Goal: Transaction & Acquisition: Purchase product/service

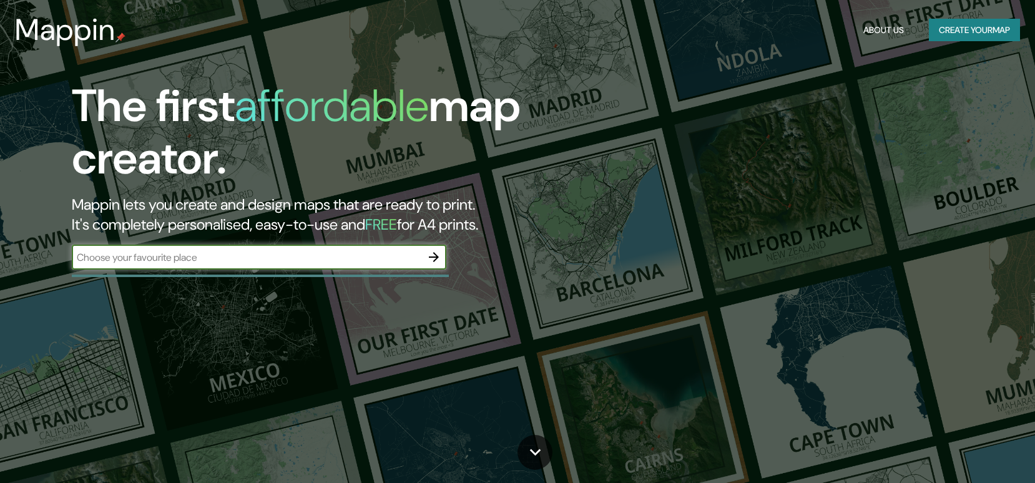
click at [270, 254] on input "text" at bounding box center [247, 257] width 350 height 14
type input "boise, idaho"
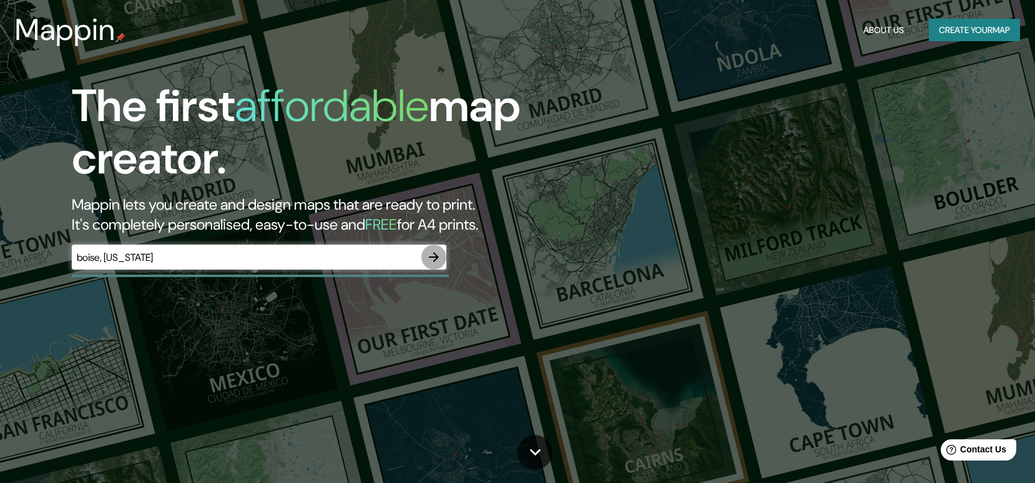
click at [432, 261] on icon "button" at bounding box center [434, 257] width 15 height 15
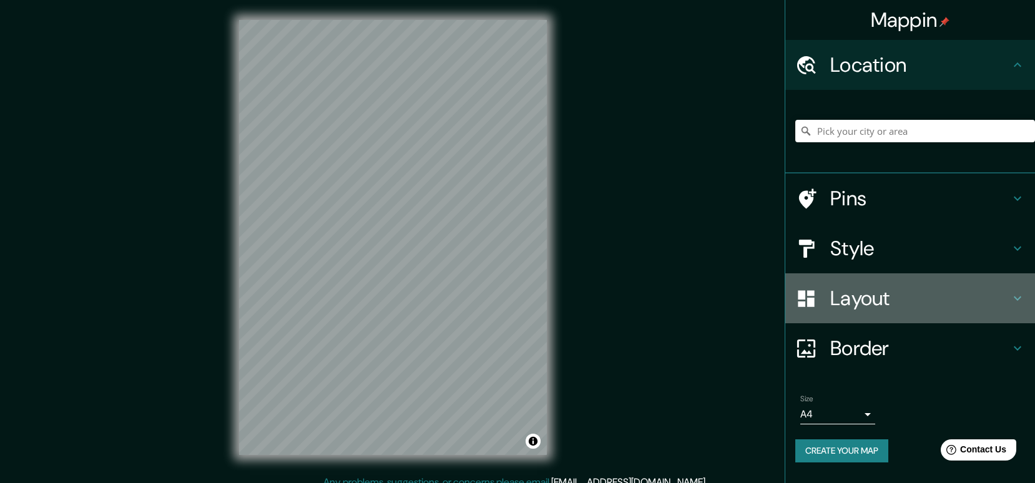
click at [882, 307] on h4 "Layout" at bounding box center [921, 298] width 180 height 25
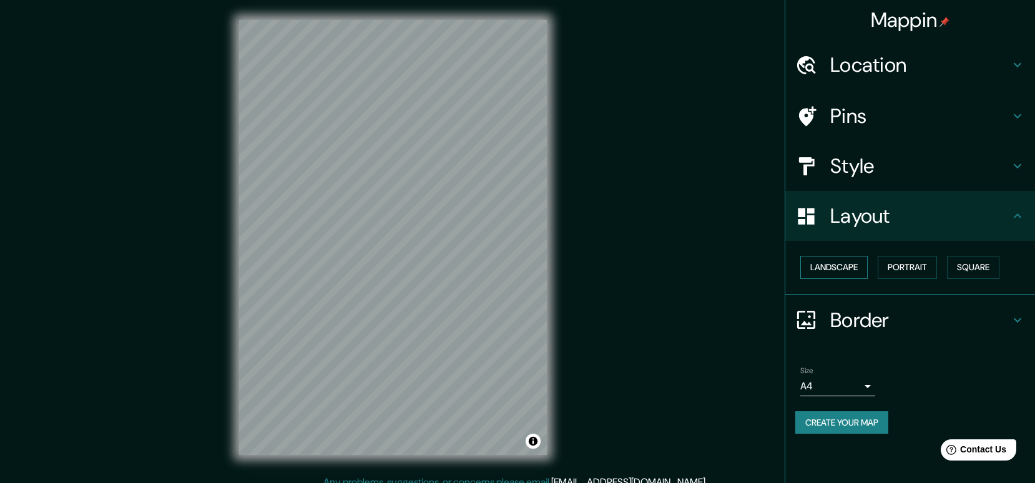
click at [842, 269] on button "Landscape" at bounding box center [834, 267] width 67 height 23
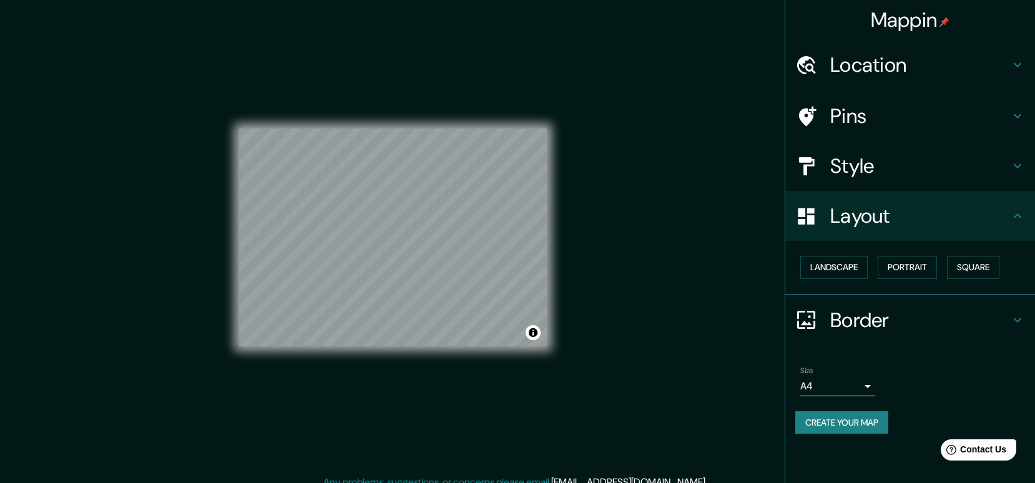
click at [856, 65] on h4 "Location" at bounding box center [921, 64] width 180 height 25
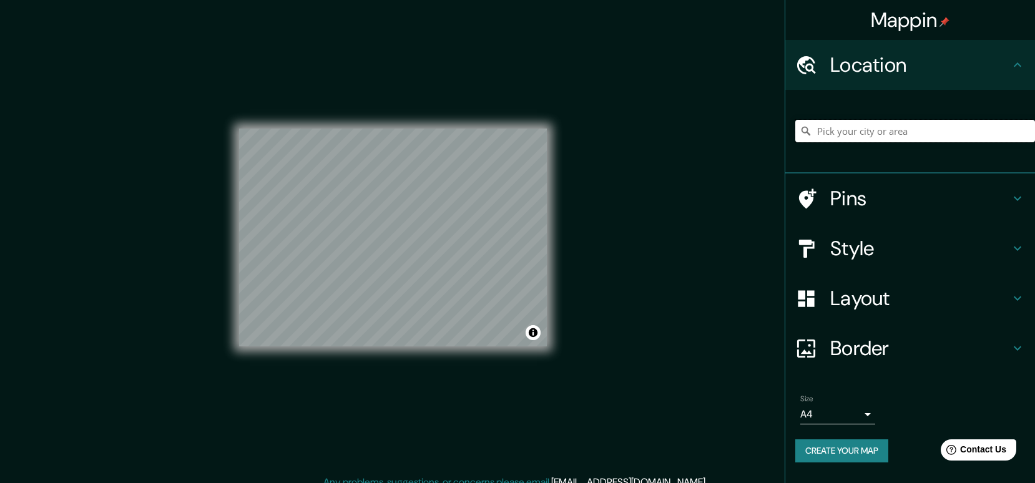
click at [852, 136] on input "Pick your city or area" at bounding box center [916, 131] width 240 height 22
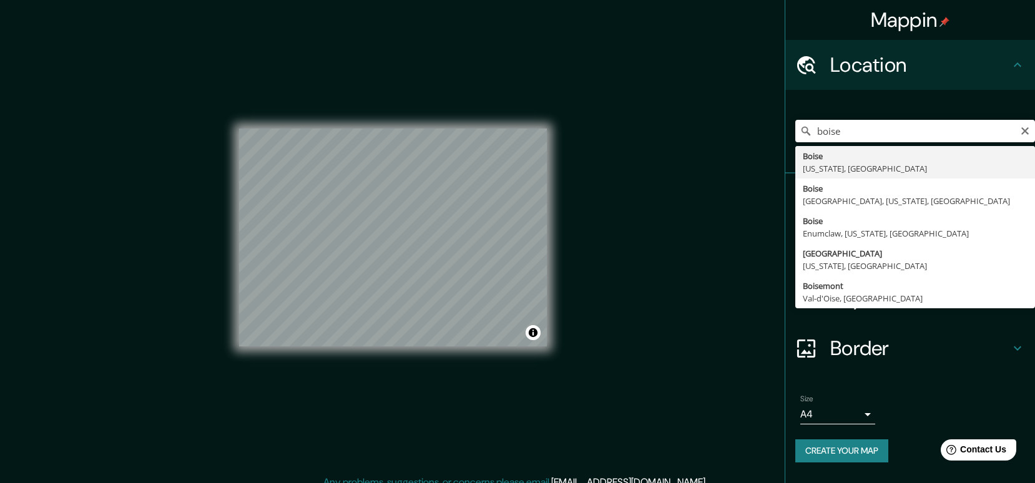
type input "Boise, Idaho, United States"
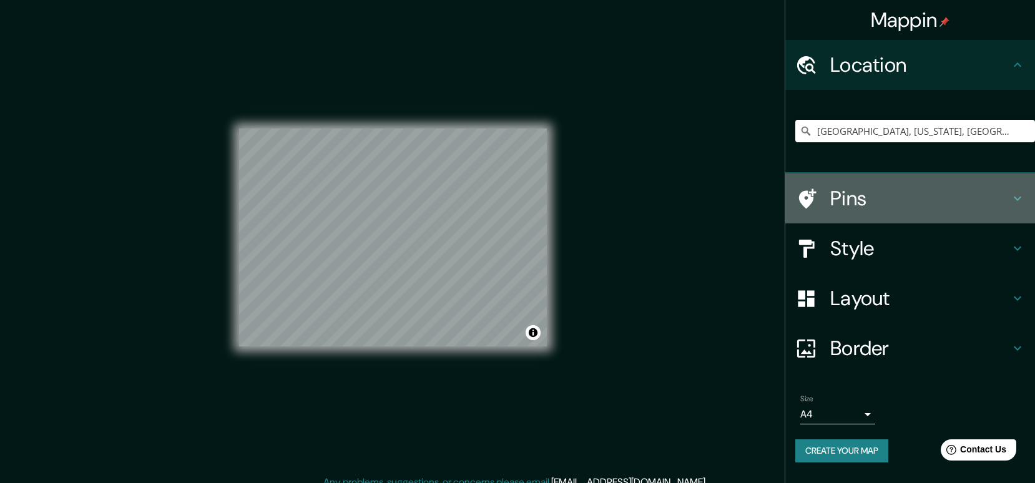
click at [889, 203] on h4 "Pins" at bounding box center [921, 198] width 180 height 25
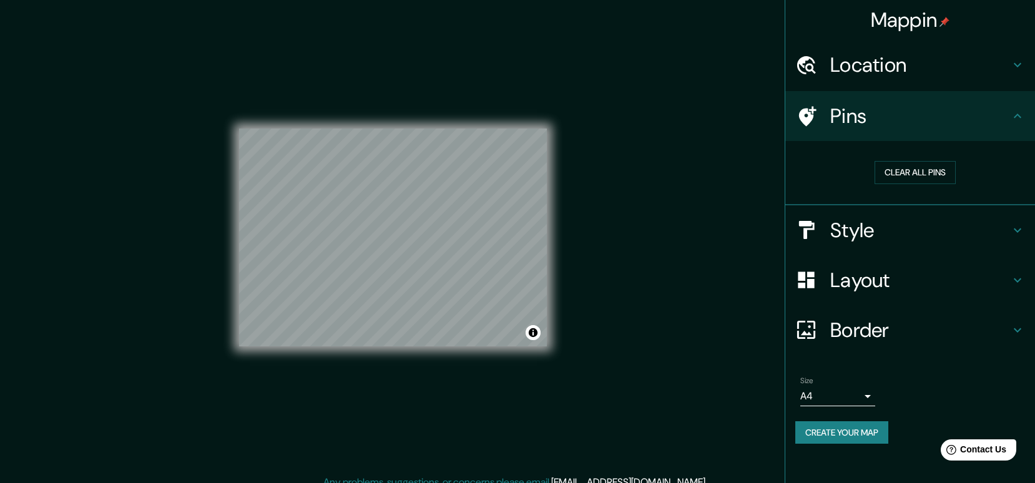
scroll to position [1, 0]
click at [882, 236] on h4 "Style" at bounding box center [921, 230] width 180 height 25
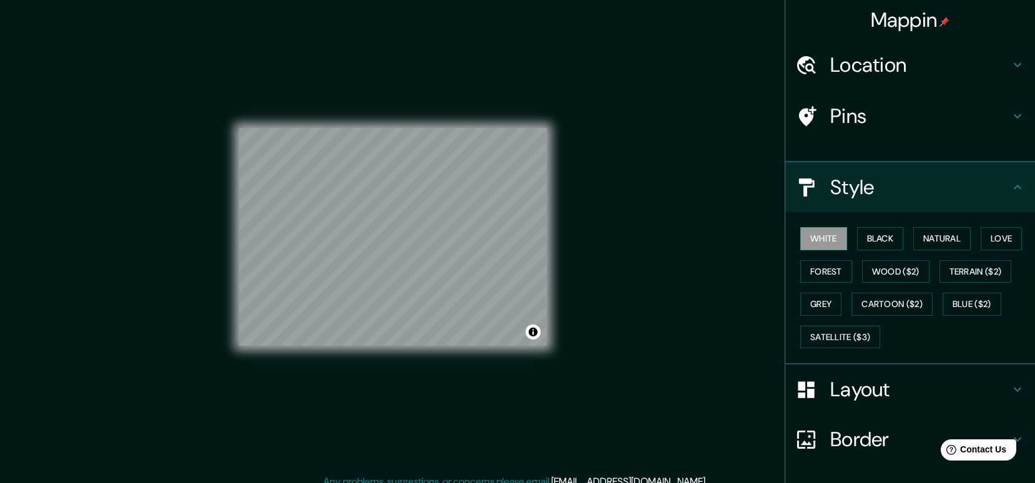
scroll to position [0, 0]
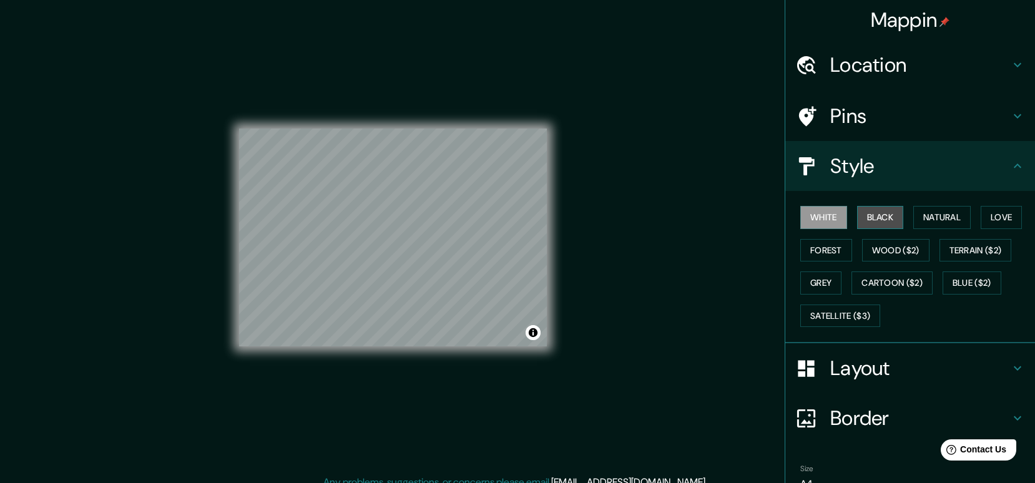
click at [881, 222] on button "Black" at bounding box center [880, 217] width 47 height 23
click at [549, 263] on div "© Mapbox © OpenStreetMap Improve this map" at bounding box center [393, 237] width 348 height 475
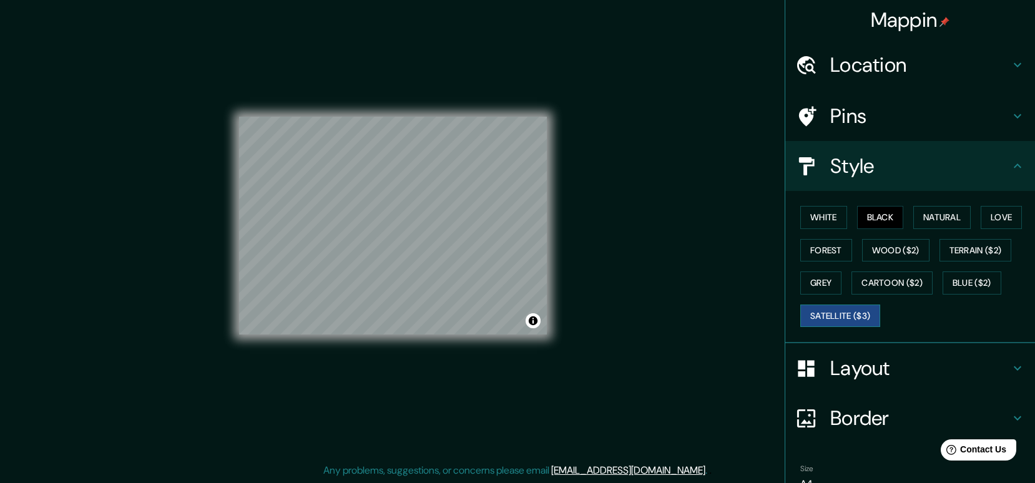
click at [844, 322] on button "Satellite ($3)" at bounding box center [841, 316] width 80 height 23
click at [808, 284] on button "Grey" at bounding box center [821, 283] width 41 height 23
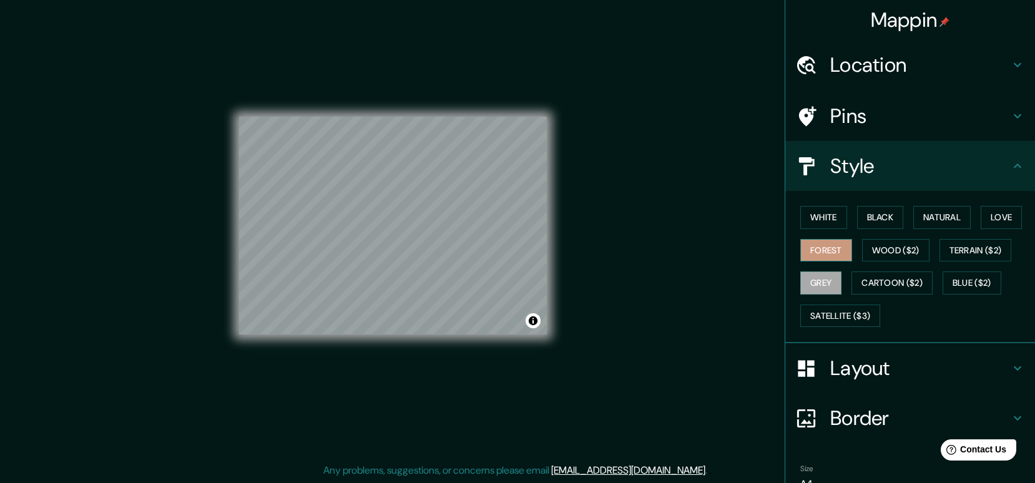
drag, startPoint x: 905, startPoint y: 260, endPoint x: 826, endPoint y: 252, distance: 79.8
click at [905, 260] on button "Wood ($2)" at bounding box center [895, 250] width 67 height 23
click at [825, 252] on button "Forest" at bounding box center [827, 250] width 52 height 23
click at [903, 224] on button "Black" at bounding box center [880, 217] width 47 height 23
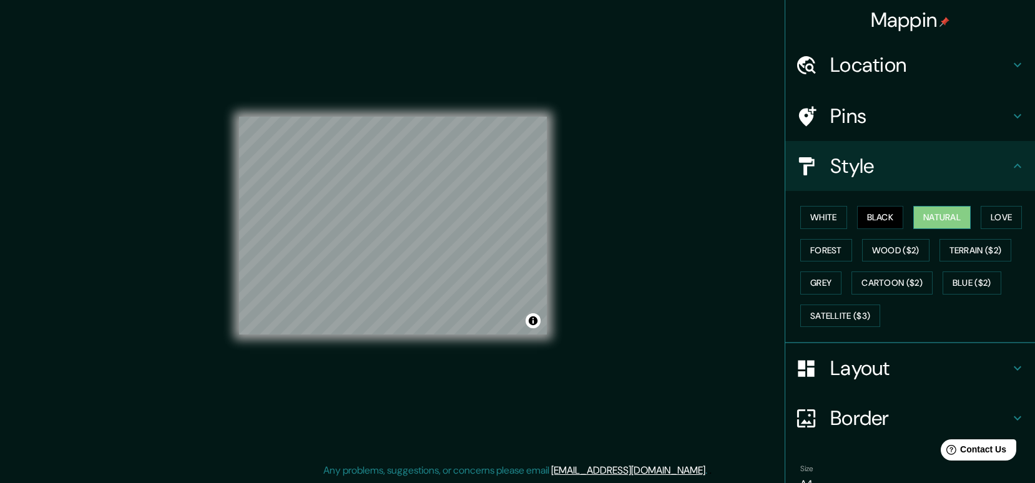
click at [950, 220] on button "Natural" at bounding box center [942, 217] width 57 height 23
click at [1002, 217] on button "Love" at bounding box center [1001, 217] width 41 height 23
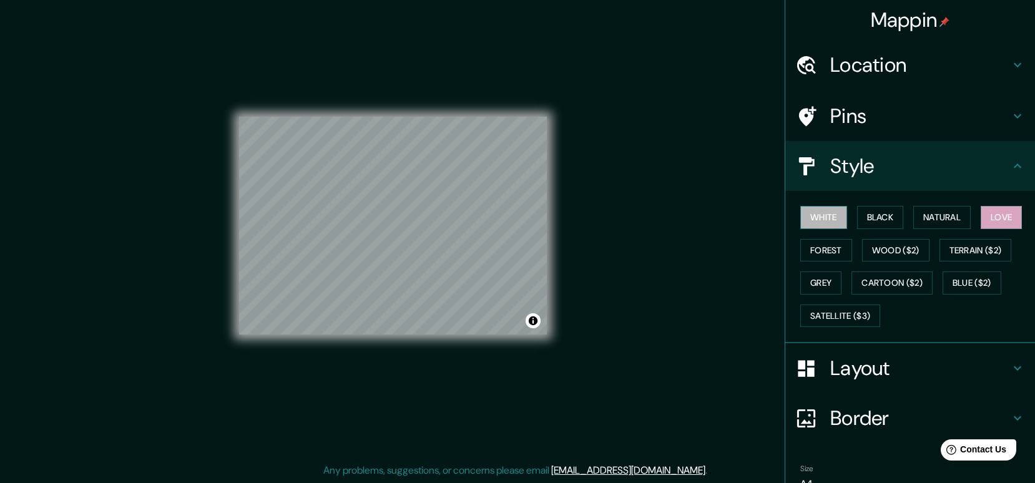
click at [824, 217] on button "White" at bounding box center [824, 217] width 47 height 23
click at [823, 245] on button "Forest" at bounding box center [827, 250] width 52 height 23
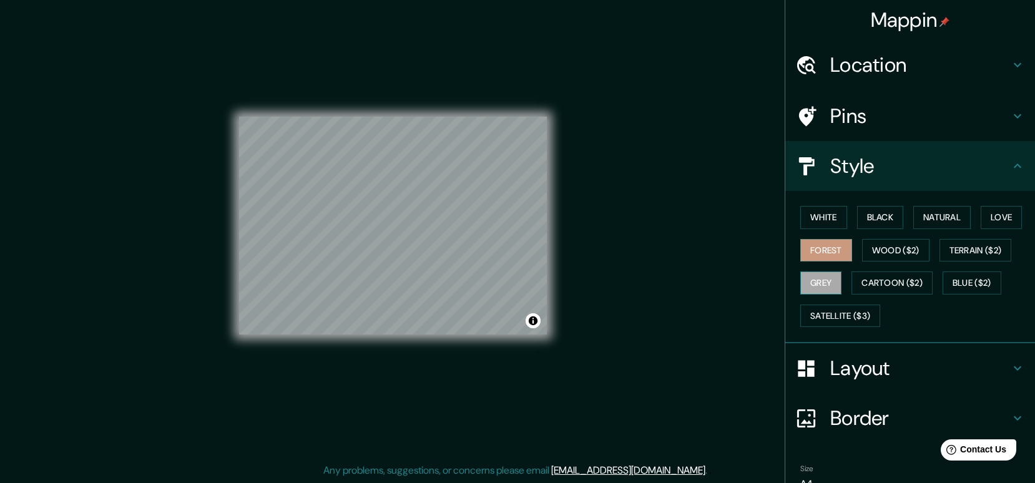
click at [834, 282] on button "Grey" at bounding box center [821, 283] width 41 height 23
click at [1008, 219] on button "Love" at bounding box center [1001, 217] width 41 height 23
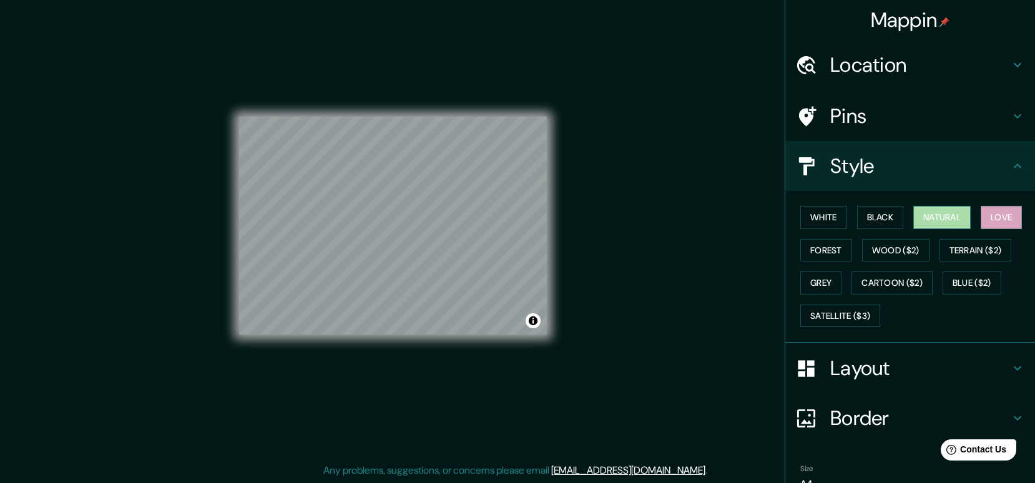
click at [955, 220] on button "Natural" at bounding box center [942, 217] width 57 height 23
click at [879, 214] on button "Black" at bounding box center [880, 217] width 47 height 23
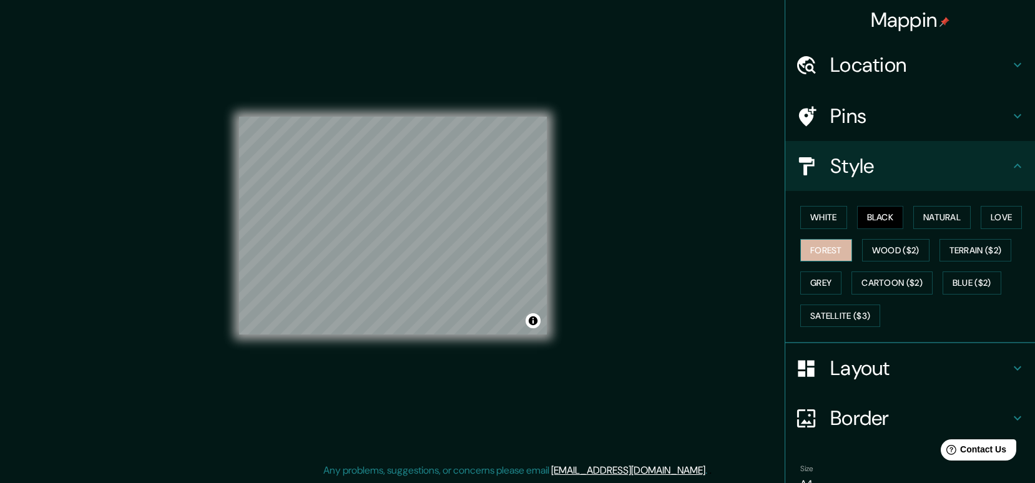
click at [838, 247] on button "Forest" at bounding box center [827, 250] width 52 height 23
click at [824, 288] on button "Grey" at bounding box center [821, 283] width 41 height 23
click at [870, 217] on button "Black" at bounding box center [880, 217] width 47 height 23
click at [827, 221] on button "White" at bounding box center [824, 217] width 47 height 23
click at [827, 249] on button "Forest" at bounding box center [827, 250] width 52 height 23
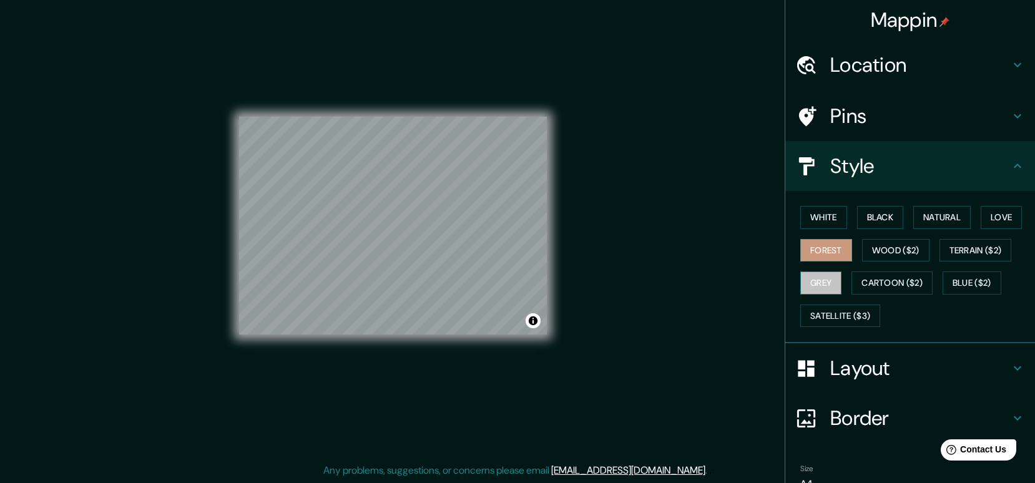
click at [837, 285] on button "Grey" at bounding box center [821, 283] width 41 height 23
click at [892, 218] on button "Black" at bounding box center [880, 217] width 47 height 23
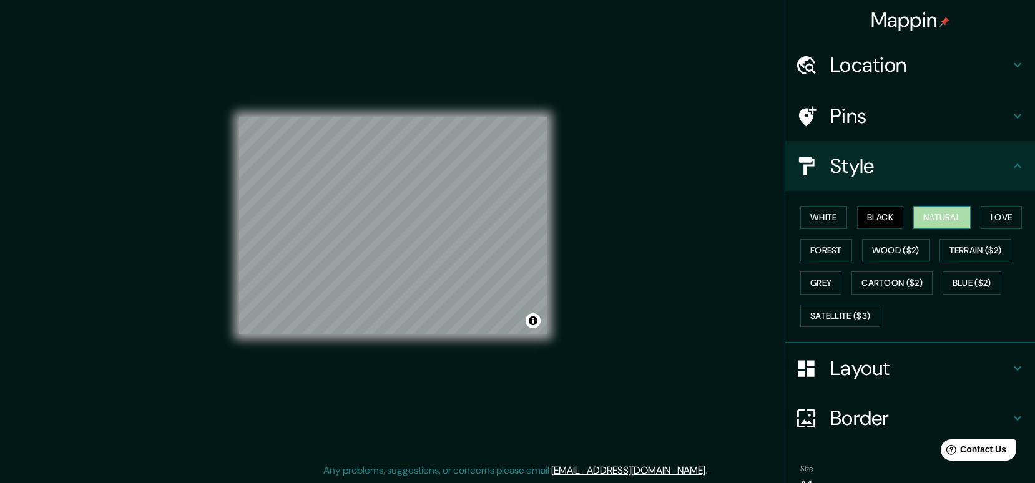
click at [937, 221] on button "Natural" at bounding box center [942, 217] width 57 height 23
click at [997, 221] on button "Love" at bounding box center [1001, 217] width 41 height 23
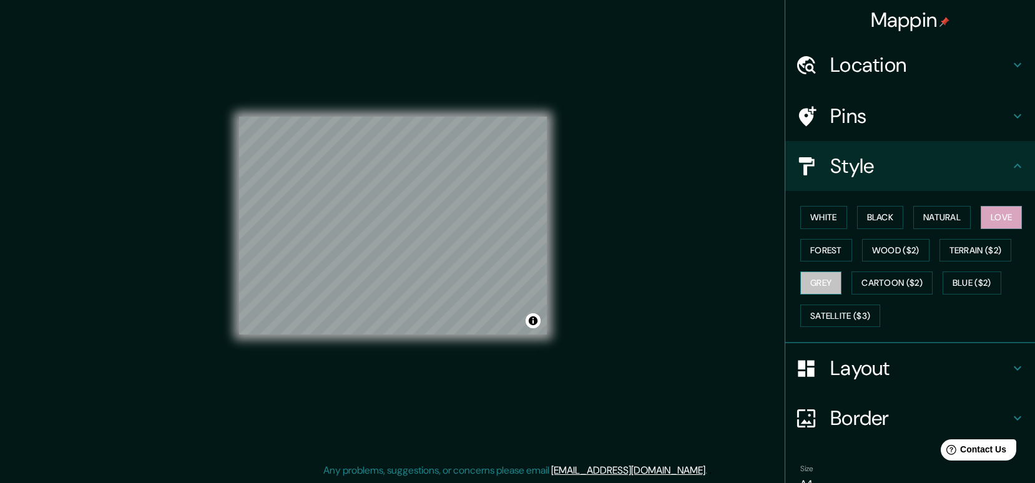
click at [824, 284] on button "Grey" at bounding box center [821, 283] width 41 height 23
drag, startPoint x: 872, startPoint y: 434, endPoint x: 871, endPoint y: 413, distance: 20.7
click at [873, 434] on div "Border" at bounding box center [911, 418] width 250 height 50
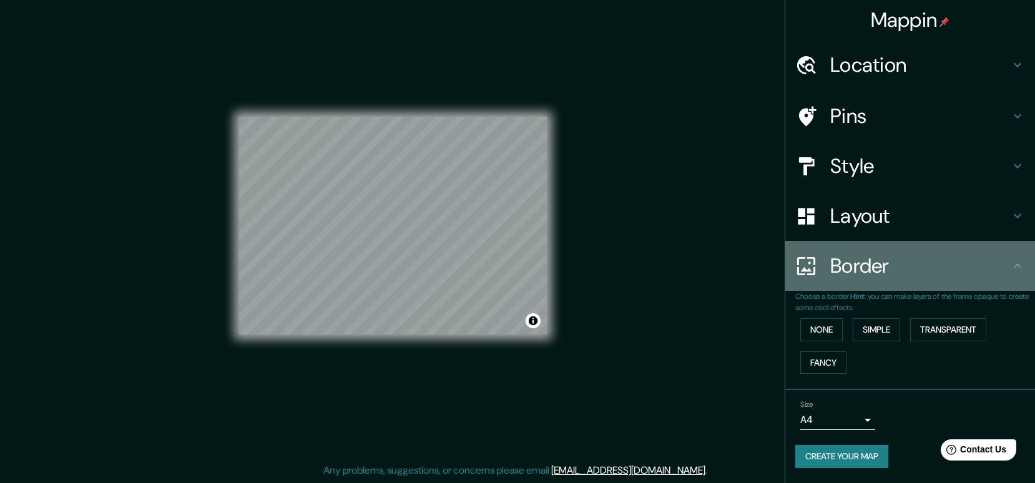
drag, startPoint x: 858, startPoint y: 267, endPoint x: 837, endPoint y: 399, distance: 133.5
click at [858, 267] on h4 "Border" at bounding box center [921, 266] width 180 height 25
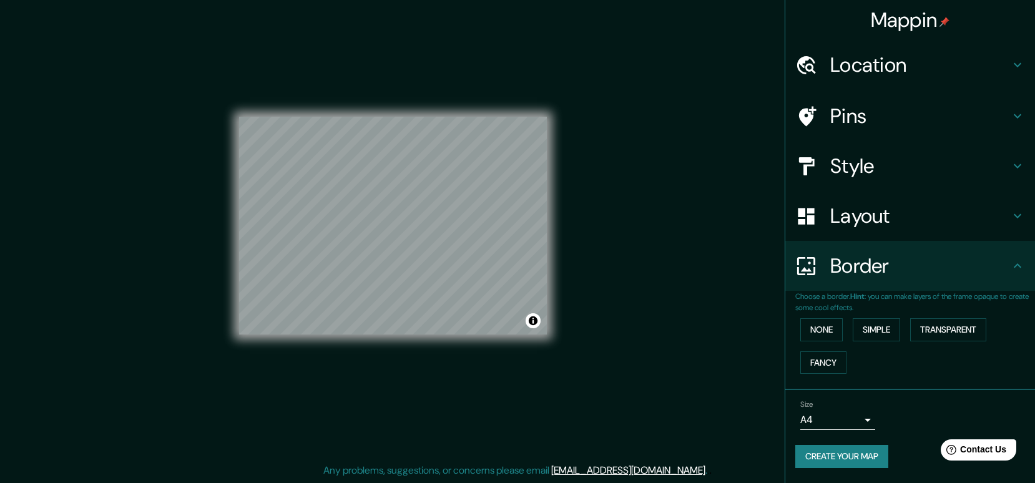
click at [839, 216] on h4 "Layout" at bounding box center [921, 216] width 180 height 25
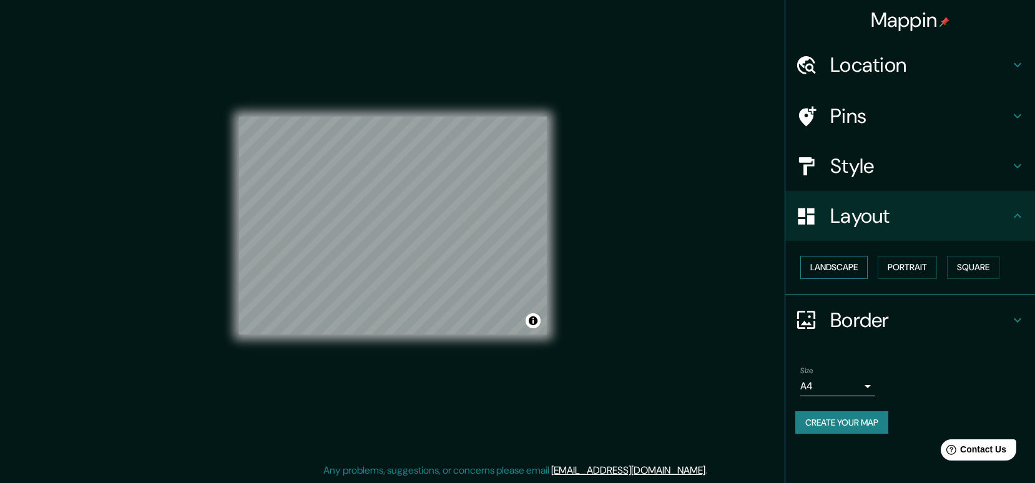
scroll to position [0, 0]
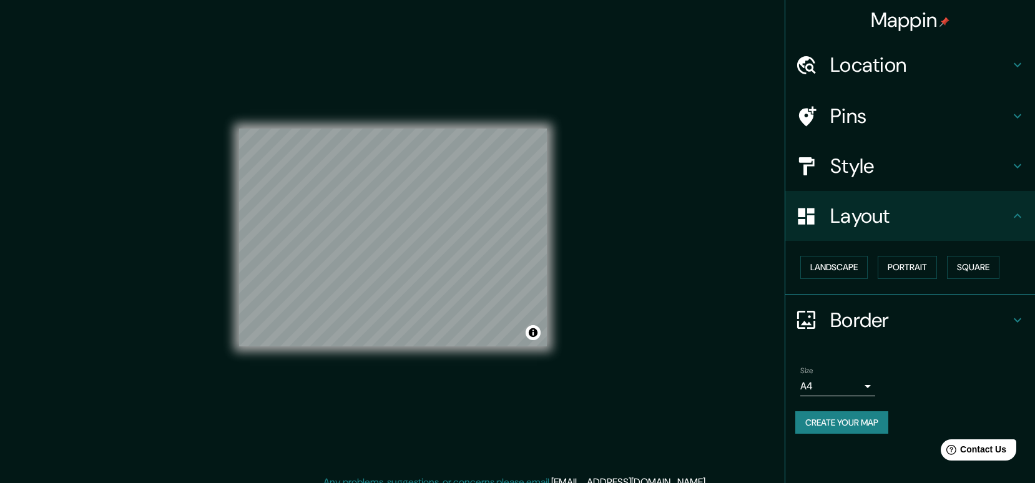
click at [844, 156] on h4 "Style" at bounding box center [921, 166] width 180 height 25
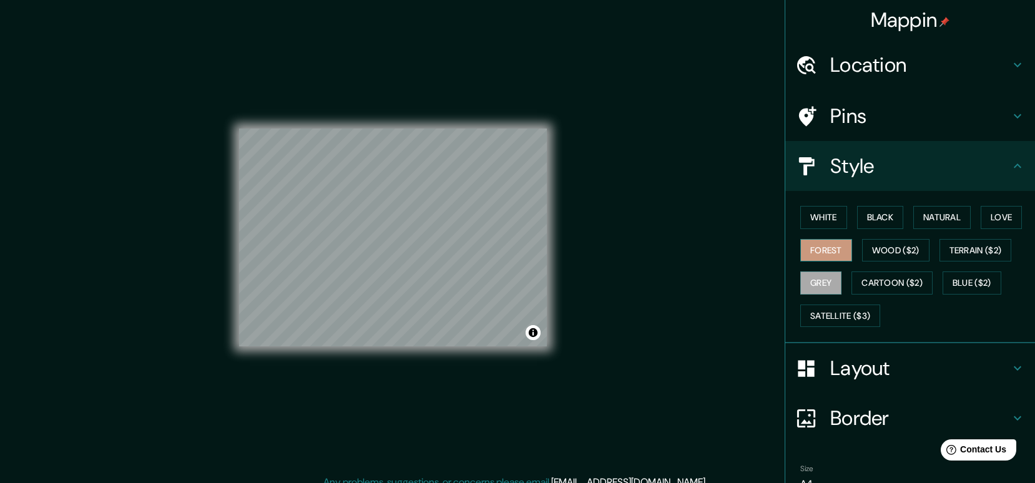
click at [808, 246] on button "Forest" at bounding box center [827, 250] width 52 height 23
click at [880, 219] on button "Black" at bounding box center [880, 217] width 47 height 23
click at [821, 224] on button "White" at bounding box center [824, 217] width 47 height 23
click at [829, 249] on button "Forest" at bounding box center [827, 250] width 52 height 23
click at [932, 220] on button "Natural" at bounding box center [942, 217] width 57 height 23
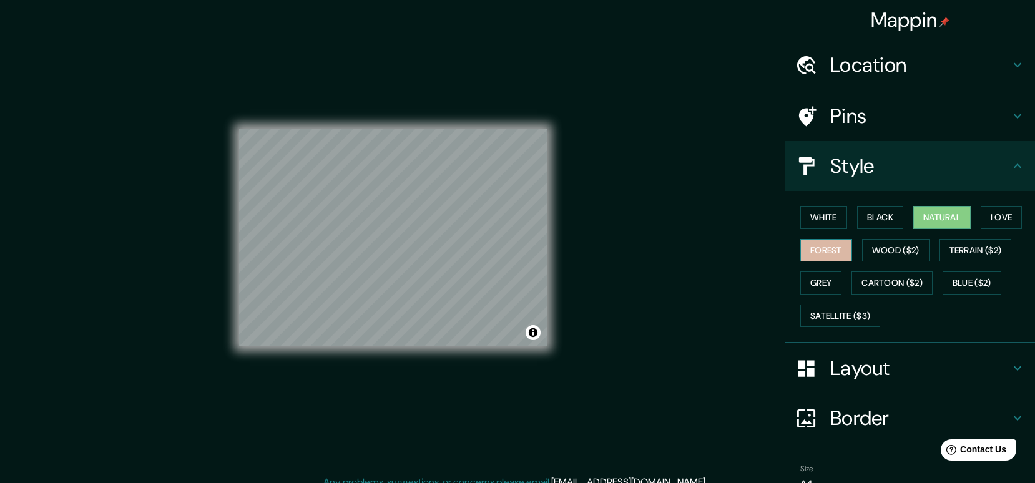
click at [838, 254] on button "Forest" at bounding box center [827, 250] width 52 height 23
click at [819, 281] on button "Grey" at bounding box center [821, 283] width 41 height 23
click at [815, 254] on button "Forest" at bounding box center [827, 250] width 52 height 23
click at [875, 224] on button "Black" at bounding box center [880, 217] width 47 height 23
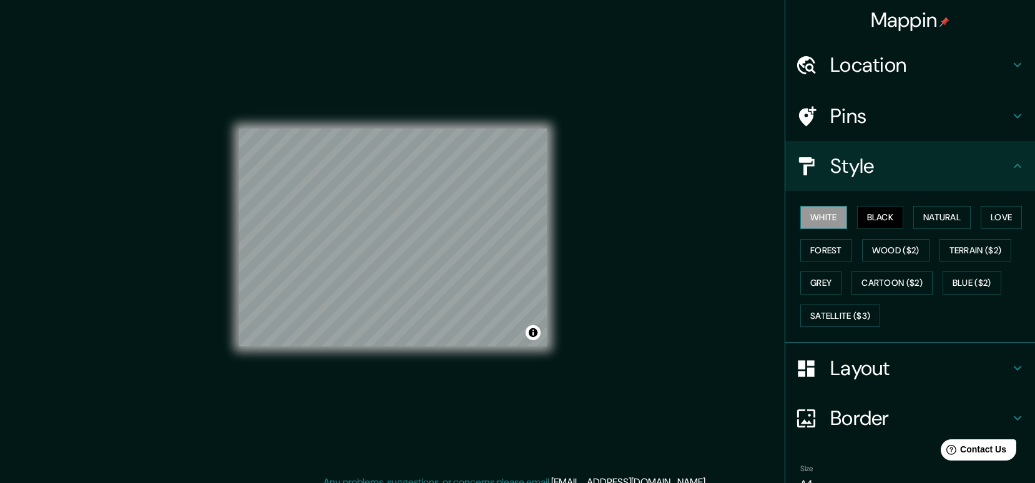
click at [820, 219] on button "White" at bounding box center [824, 217] width 47 height 23
click at [822, 252] on button "Forest" at bounding box center [827, 250] width 52 height 23
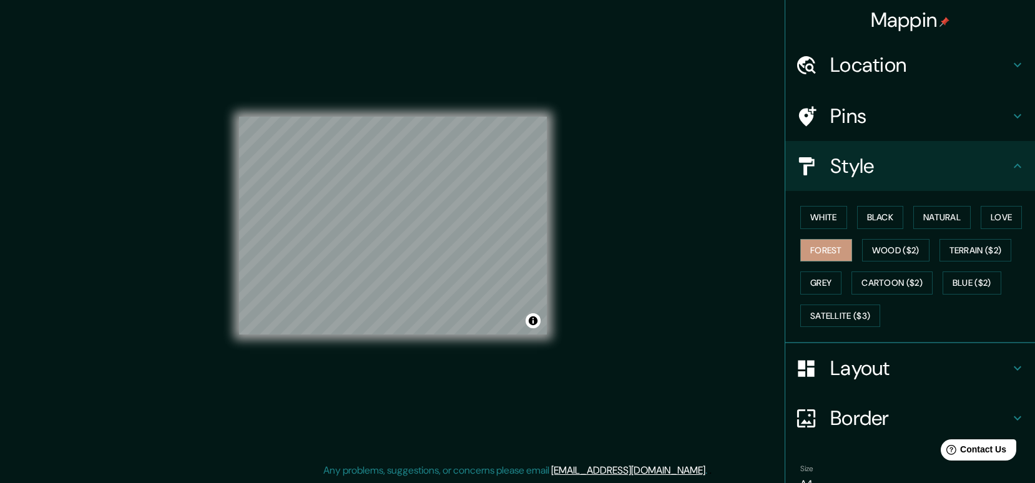
scroll to position [64, 0]
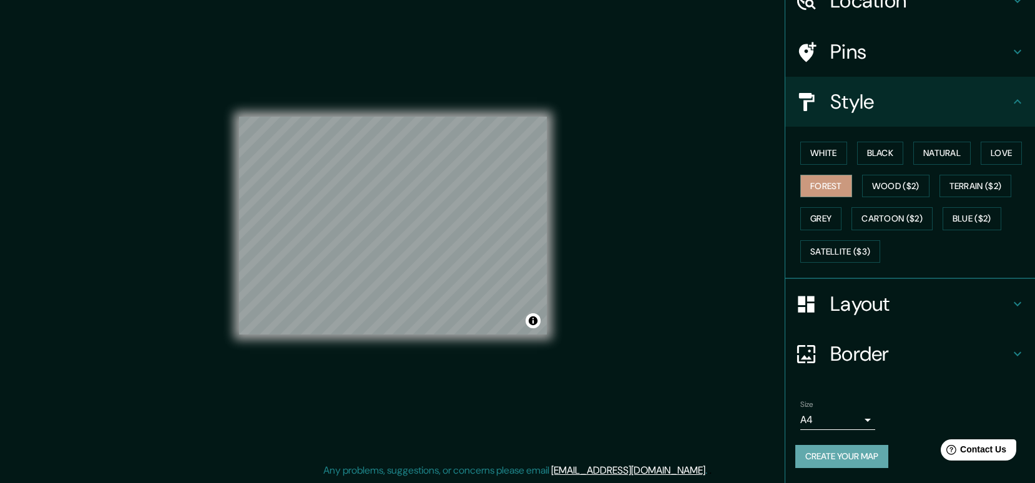
click at [865, 458] on button "Create your map" at bounding box center [842, 456] width 93 height 23
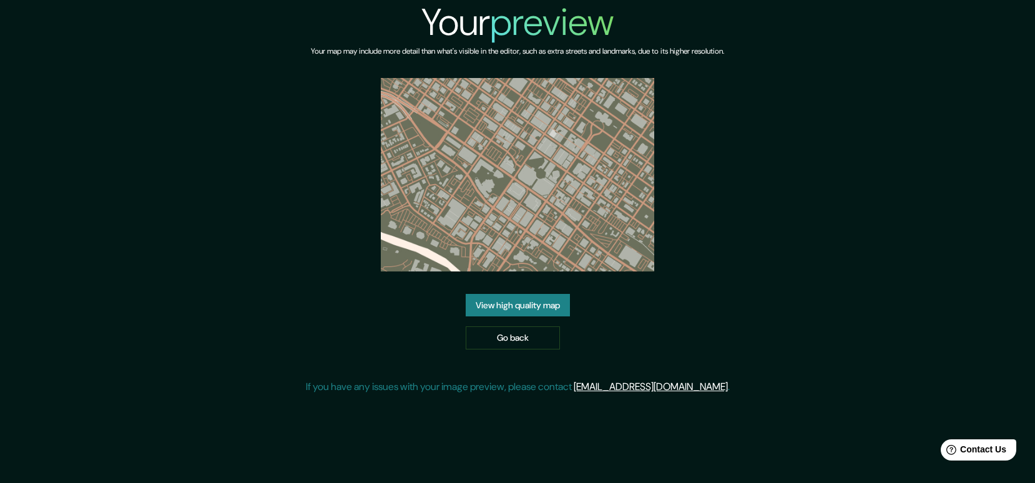
click at [530, 304] on link "View high quality map" at bounding box center [518, 305] width 104 height 23
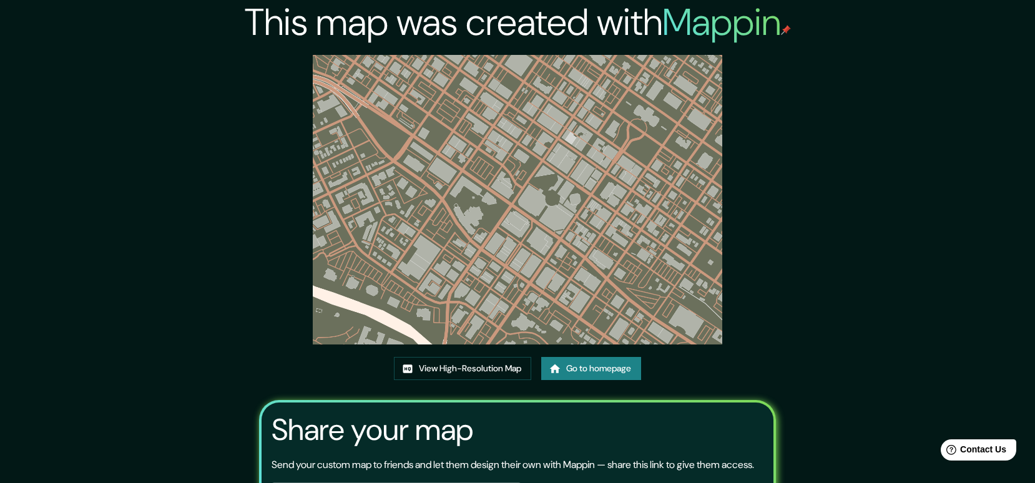
click at [568, 187] on img at bounding box center [518, 200] width 410 height 290
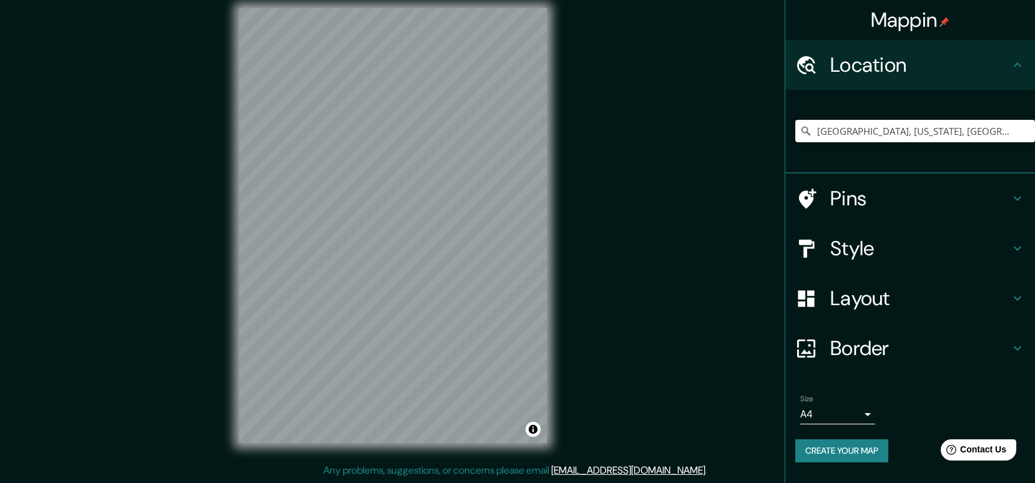
click at [855, 131] on input "[GEOGRAPHIC_DATA], [US_STATE], [GEOGRAPHIC_DATA]" at bounding box center [916, 131] width 240 height 22
click at [943, 133] on input "[GEOGRAPHIC_DATA], [US_STATE], [GEOGRAPHIC_DATA]" at bounding box center [916, 131] width 240 height 22
click at [943, 133] on input "Boise, Idaho, United States" at bounding box center [916, 131] width 240 height 22
click at [943, 133] on input "[GEOGRAPHIC_DATA], [US_STATE], [GEOGRAPHIC_DATA]" at bounding box center [916, 131] width 240 height 22
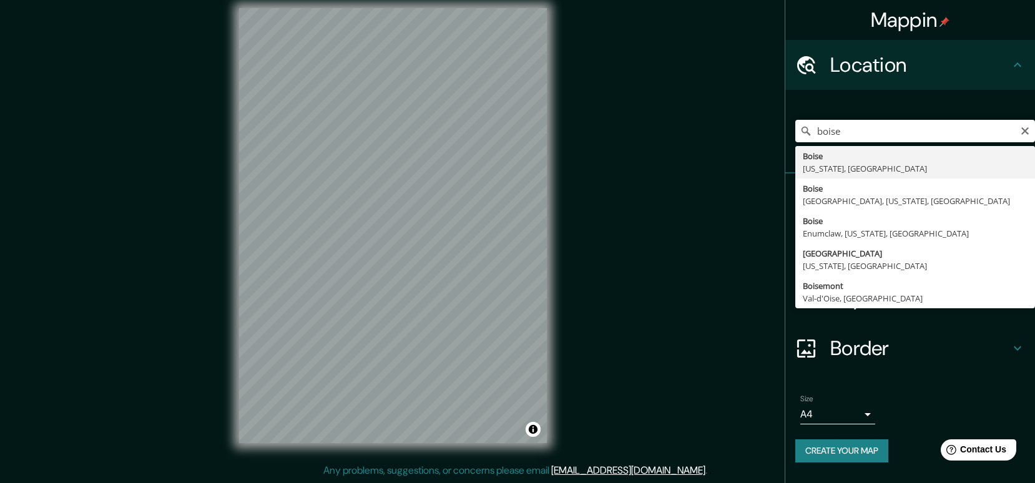
type input "[GEOGRAPHIC_DATA], [US_STATE], [GEOGRAPHIC_DATA]"
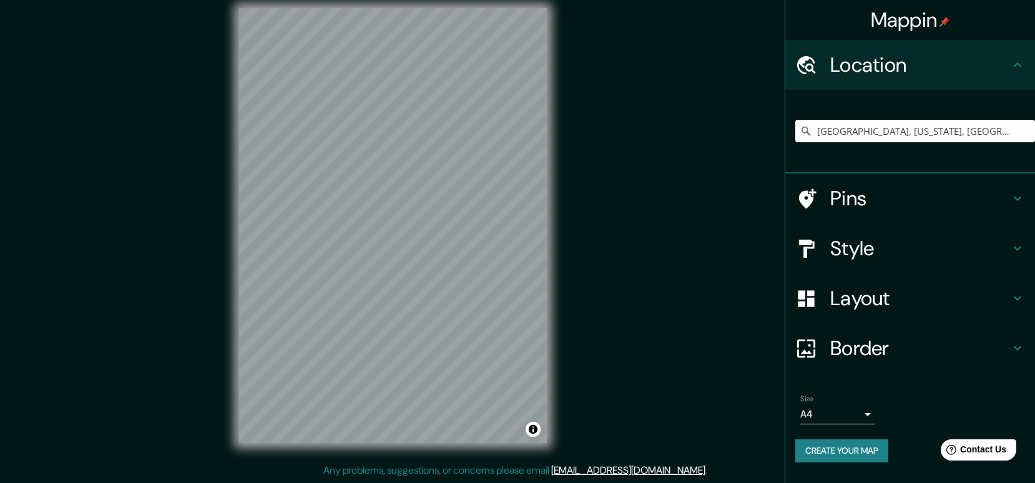
click at [846, 200] on h4 "Pins" at bounding box center [921, 198] width 180 height 25
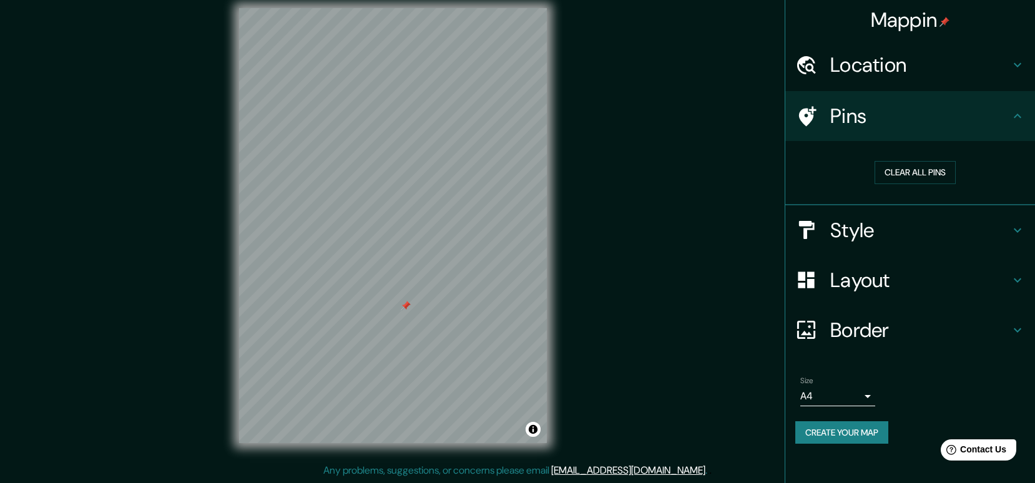
click at [881, 230] on h4 "Style" at bounding box center [921, 230] width 180 height 25
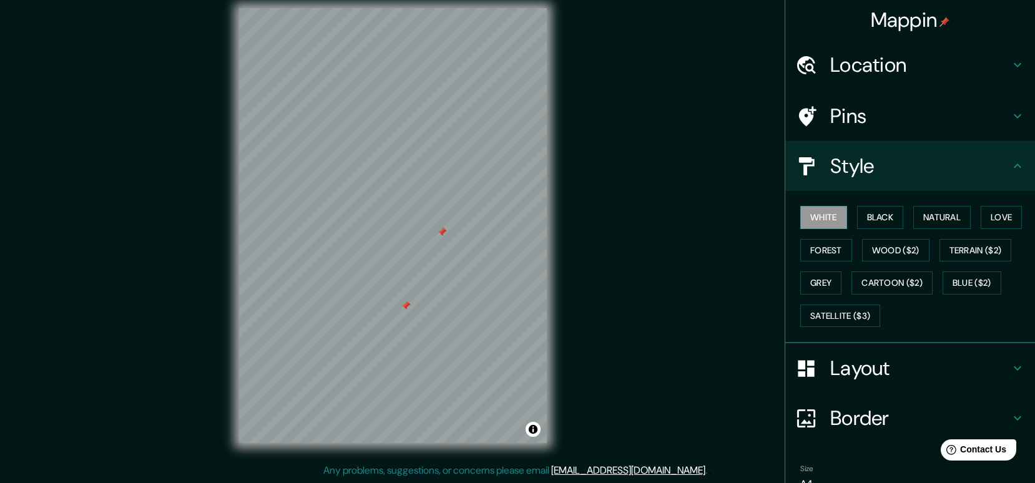
click at [896, 126] on h4 "Pins" at bounding box center [921, 116] width 180 height 25
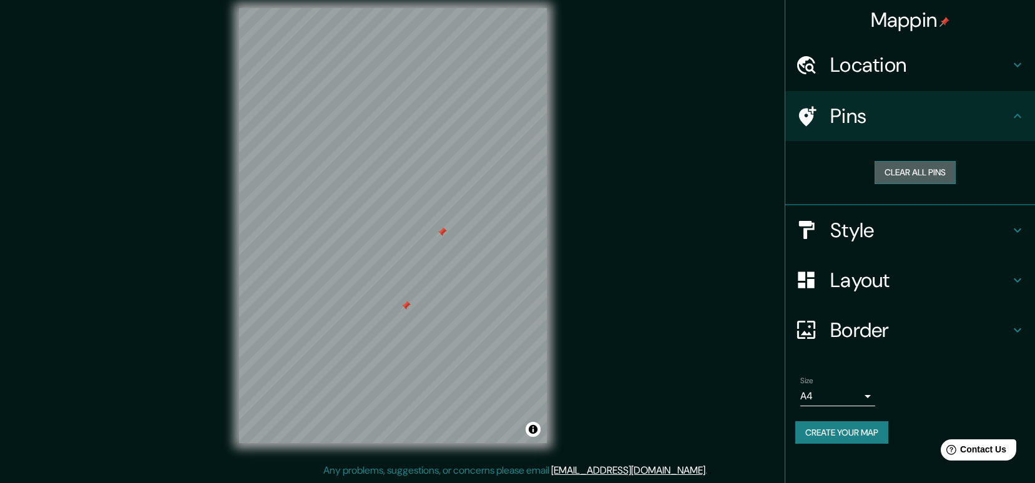
click at [896, 175] on button "Clear all pins" at bounding box center [915, 172] width 81 height 23
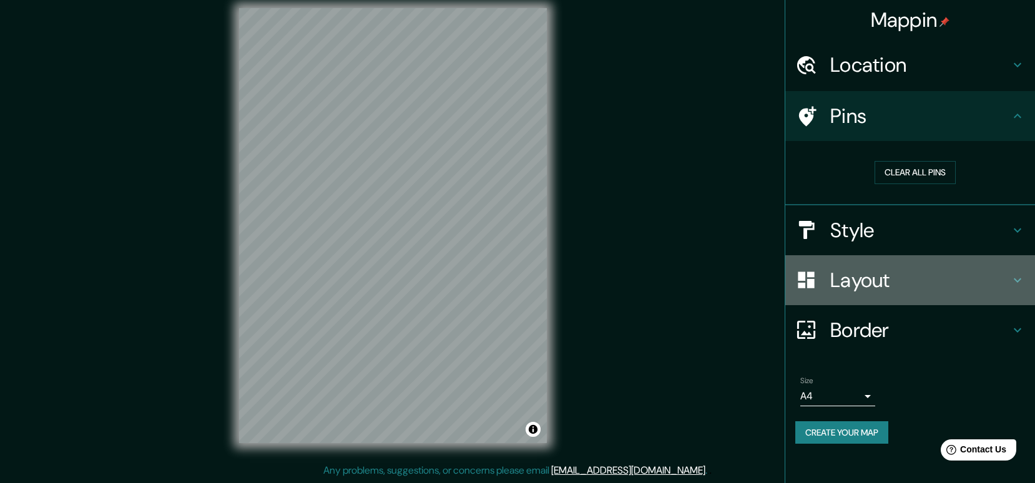
click at [894, 283] on h4 "Layout" at bounding box center [921, 280] width 180 height 25
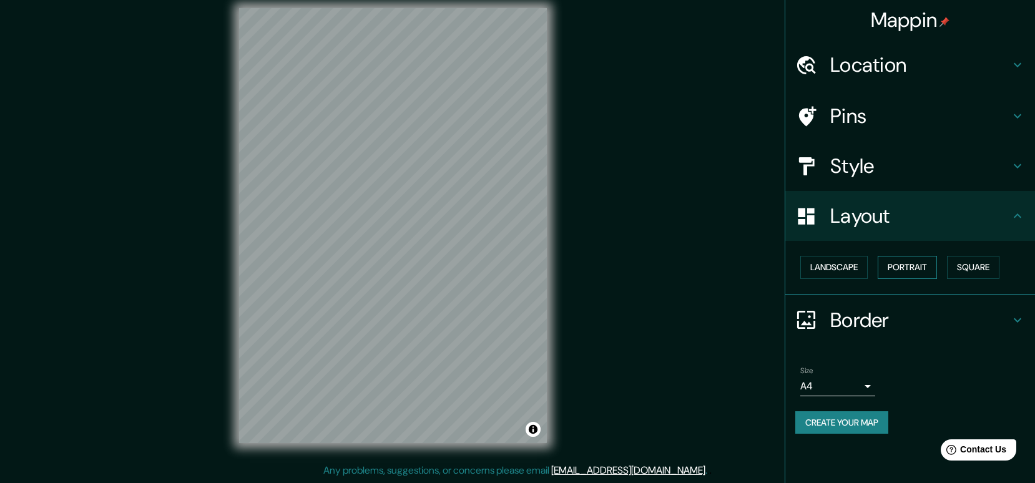
click at [904, 265] on button "Portrait" at bounding box center [907, 267] width 59 height 23
click at [886, 269] on button "Portrait" at bounding box center [907, 267] width 59 height 23
click at [850, 266] on button "Landscape" at bounding box center [834, 267] width 67 height 23
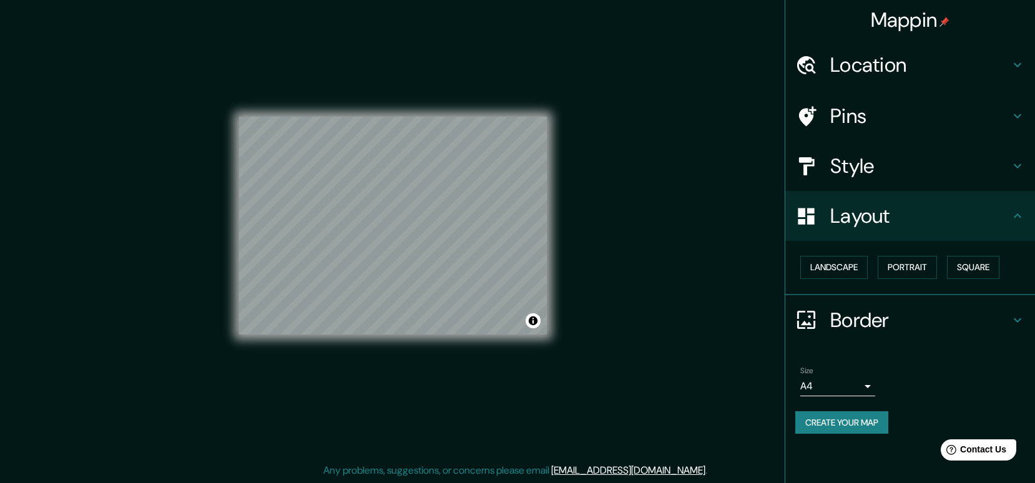
click at [837, 161] on h4 "Style" at bounding box center [921, 166] width 180 height 25
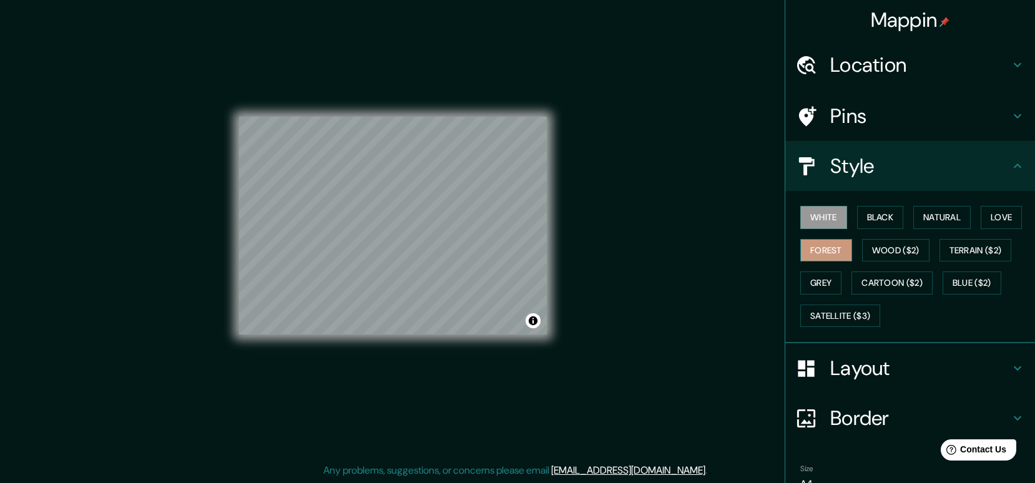
click at [829, 252] on button "Forest" at bounding box center [827, 250] width 52 height 23
click at [890, 222] on button "Black" at bounding box center [880, 217] width 47 height 23
click at [822, 285] on button "Grey" at bounding box center [821, 283] width 41 height 23
click at [866, 219] on button "Black" at bounding box center [880, 217] width 47 height 23
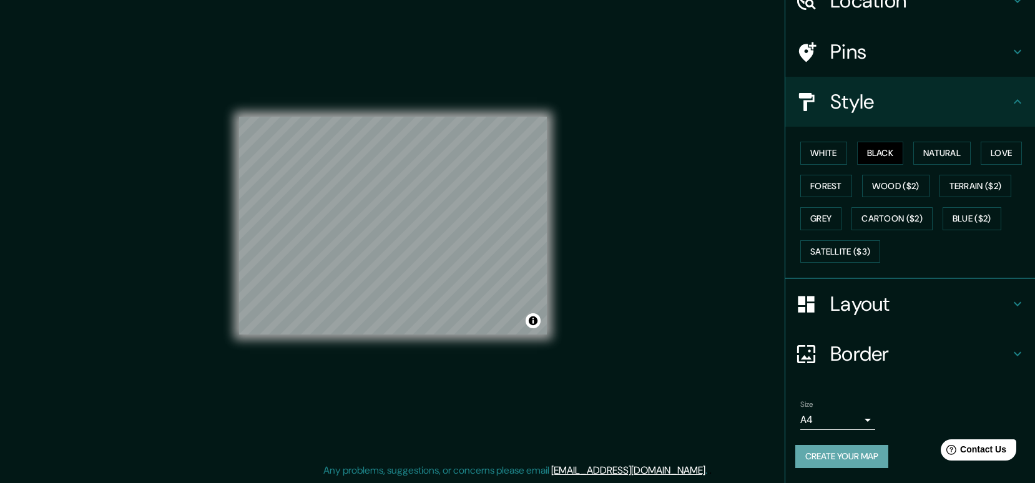
click at [859, 452] on button "Create your map" at bounding box center [842, 456] width 93 height 23
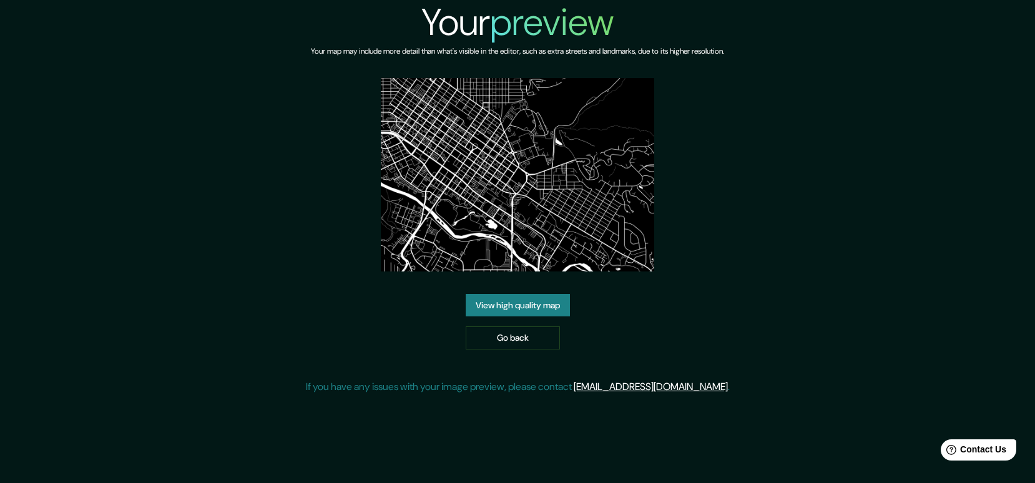
click at [525, 306] on link "View high quality map" at bounding box center [518, 305] width 104 height 23
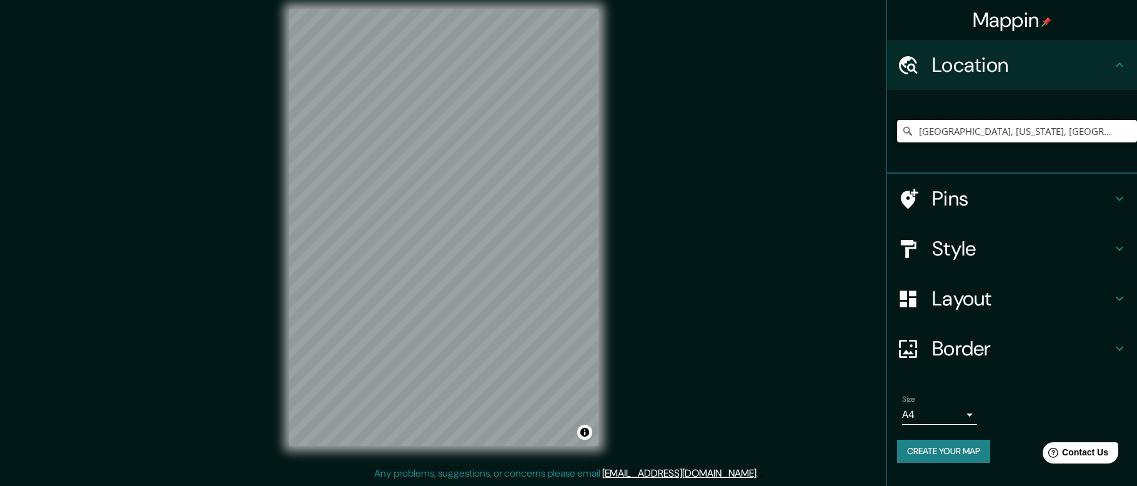
click at [972, 137] on input "[GEOGRAPHIC_DATA], [US_STATE], [GEOGRAPHIC_DATA]" at bounding box center [1017, 131] width 240 height 22
click at [983, 134] on input "Boise, Idaho, United States" at bounding box center [1017, 131] width 240 height 22
click at [982, 134] on input "[GEOGRAPHIC_DATA], [US_STATE], [GEOGRAPHIC_DATA]" at bounding box center [1017, 131] width 240 height 22
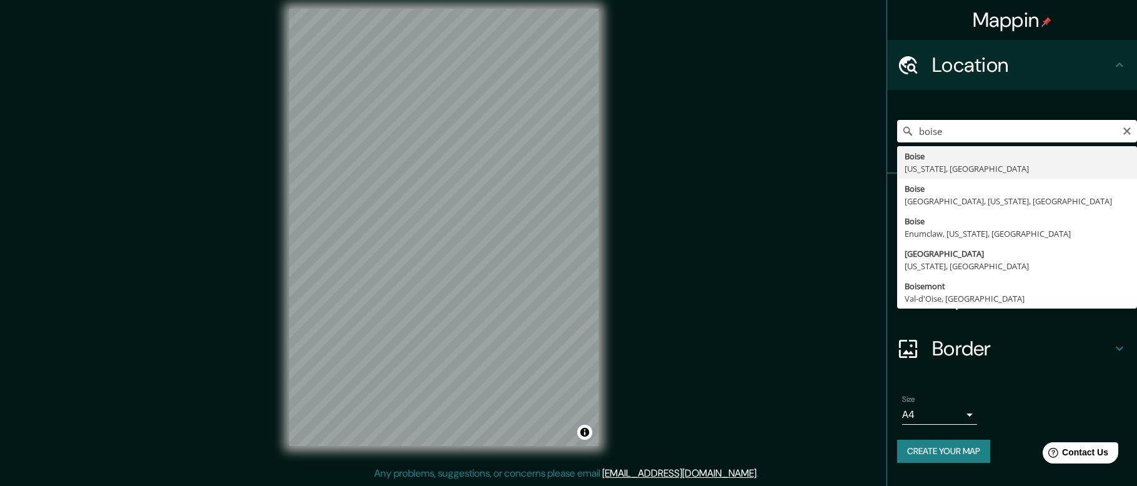
type input "[GEOGRAPHIC_DATA], [US_STATE], [GEOGRAPHIC_DATA]"
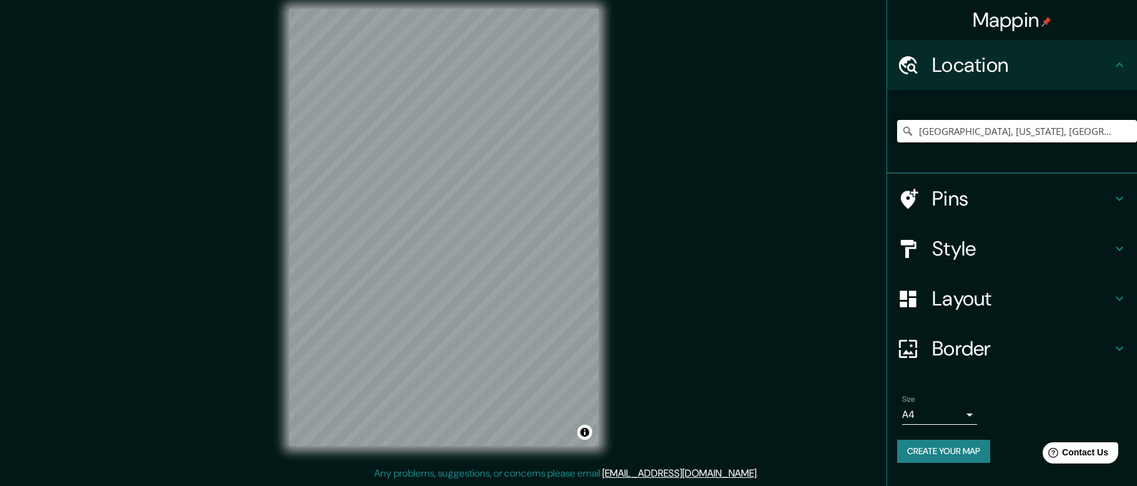
click at [971, 294] on h4 "Layout" at bounding box center [1022, 298] width 180 height 25
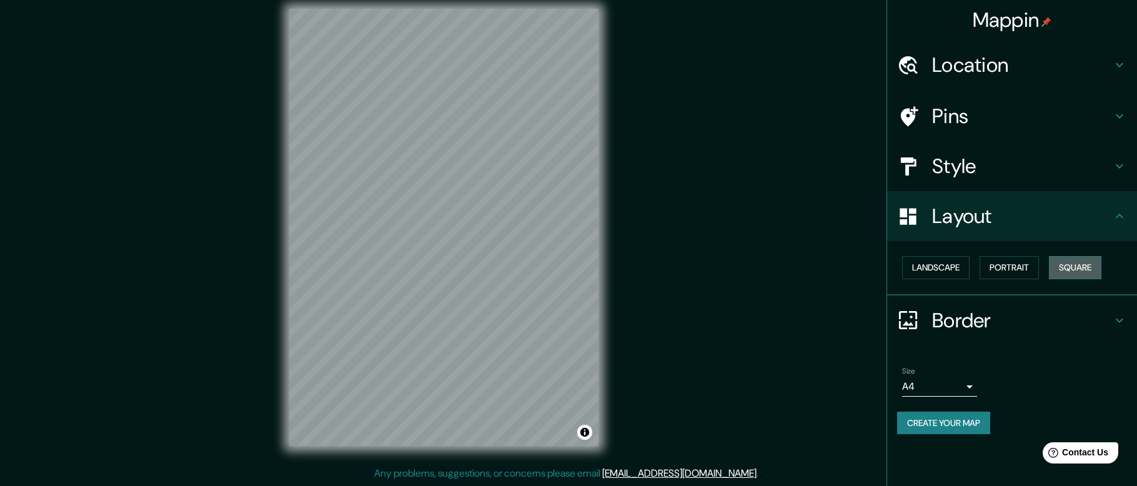
click at [1083, 269] on button "Square" at bounding box center [1075, 267] width 52 height 23
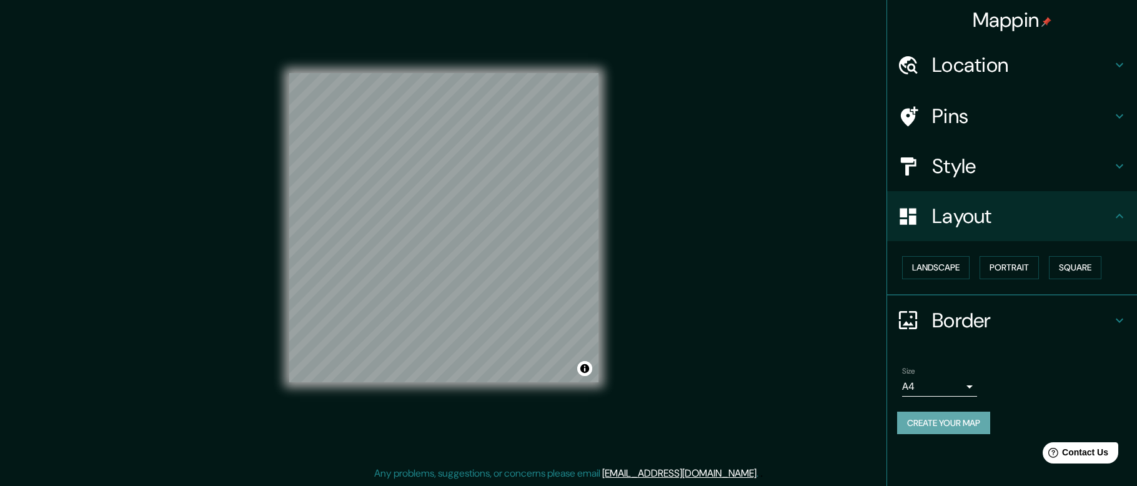
click at [966, 427] on button "Create your map" at bounding box center [943, 423] width 93 height 23
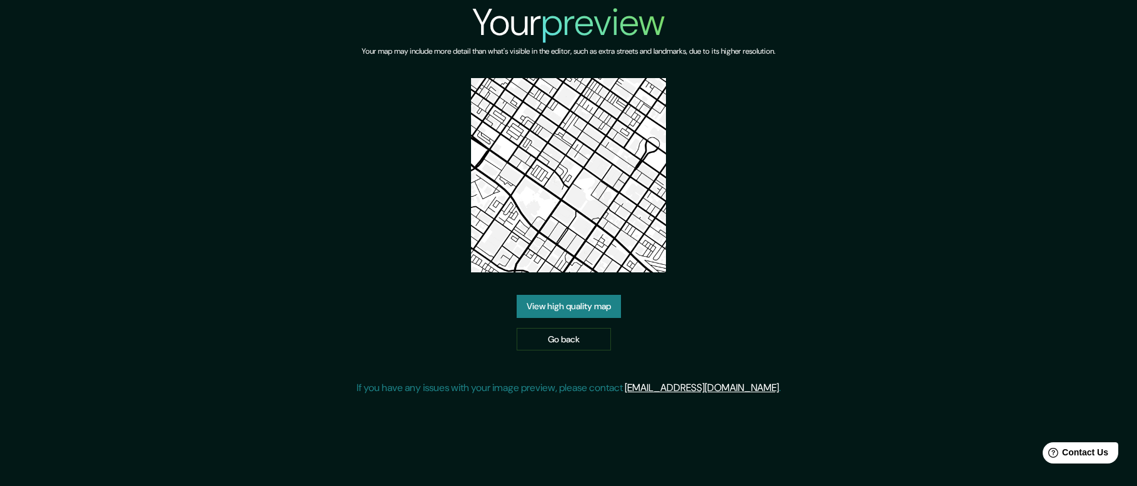
click at [592, 304] on link "View high quality map" at bounding box center [568, 306] width 104 height 23
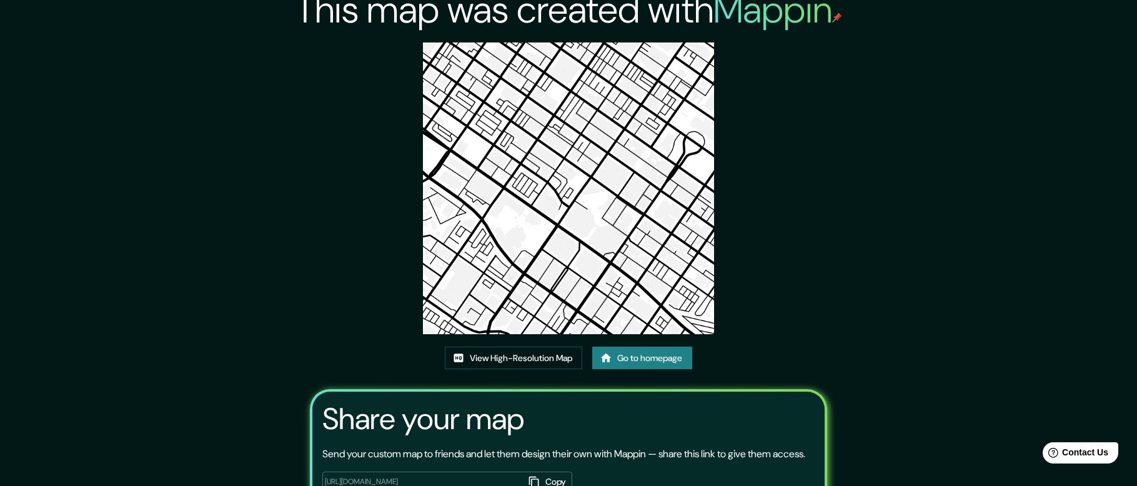
scroll to position [18, 0]
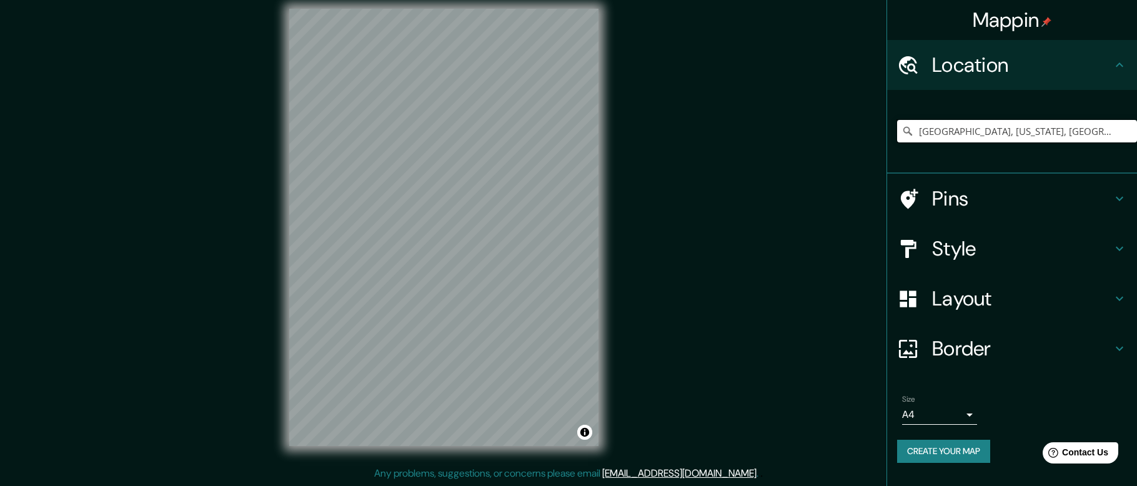
click at [969, 141] on input "[GEOGRAPHIC_DATA], [US_STATE], [GEOGRAPHIC_DATA]" at bounding box center [1017, 131] width 240 height 22
click at [974, 134] on input "[GEOGRAPHIC_DATA], [US_STATE], [GEOGRAPHIC_DATA]" at bounding box center [1017, 131] width 240 height 22
drag, startPoint x: 1003, startPoint y: 132, endPoint x: 1087, endPoint y: 129, distance: 84.4
click at [1087, 129] on input "[GEOGRAPHIC_DATA], [US_STATE], [GEOGRAPHIC_DATA]" at bounding box center [1017, 131] width 240 height 22
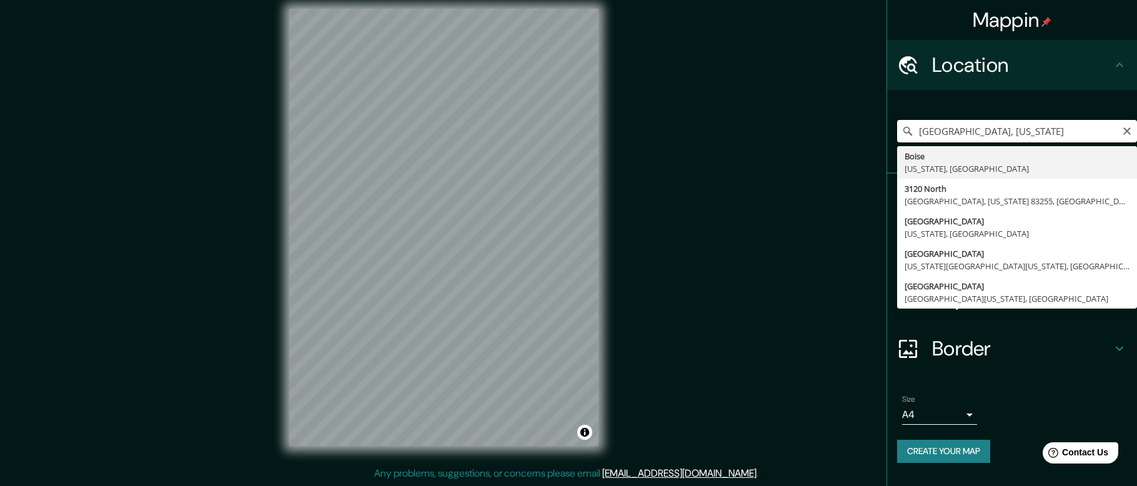
type input "[GEOGRAPHIC_DATA], [US_STATE], [GEOGRAPHIC_DATA]"
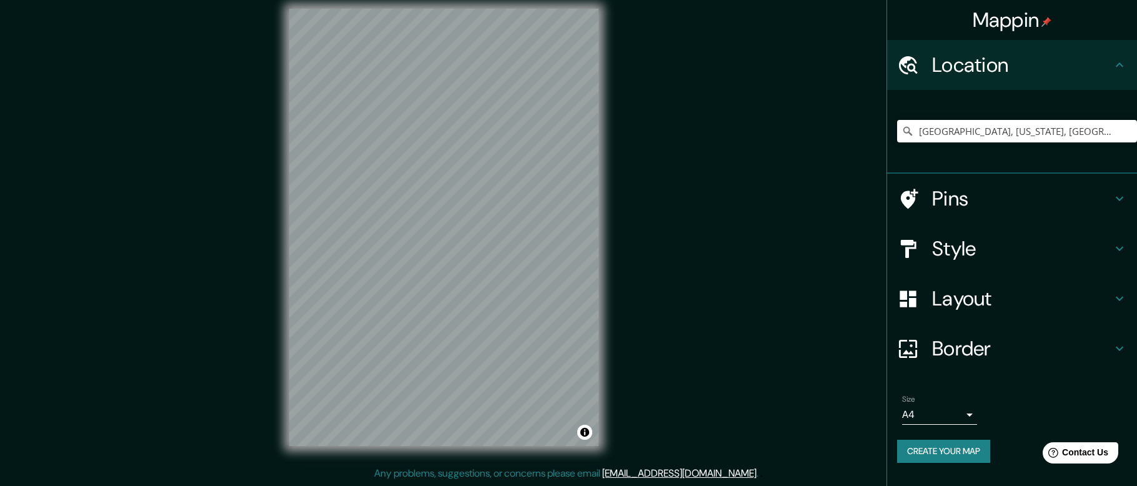
click at [984, 304] on h4 "Layout" at bounding box center [1022, 298] width 180 height 25
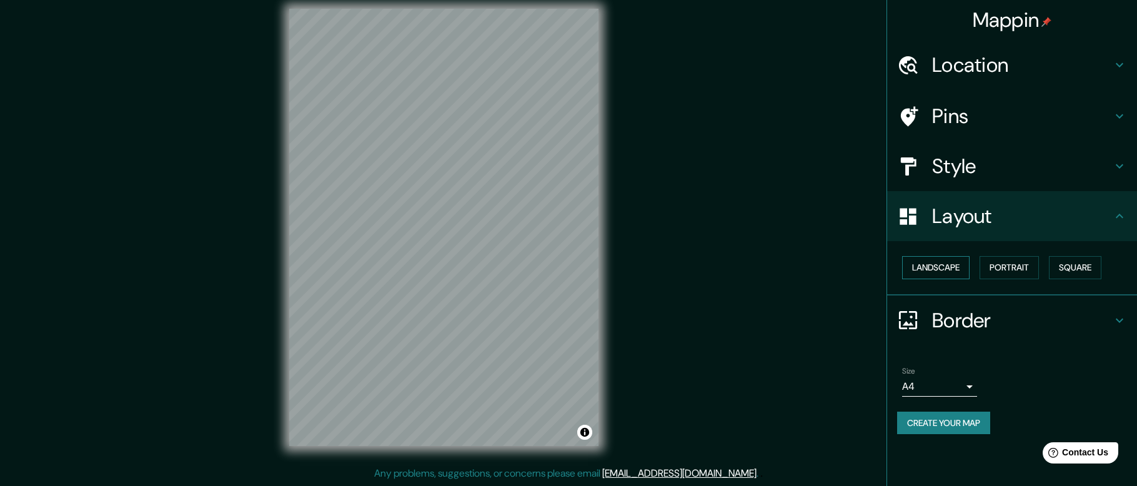
click at [952, 262] on button "Landscape" at bounding box center [935, 267] width 67 height 23
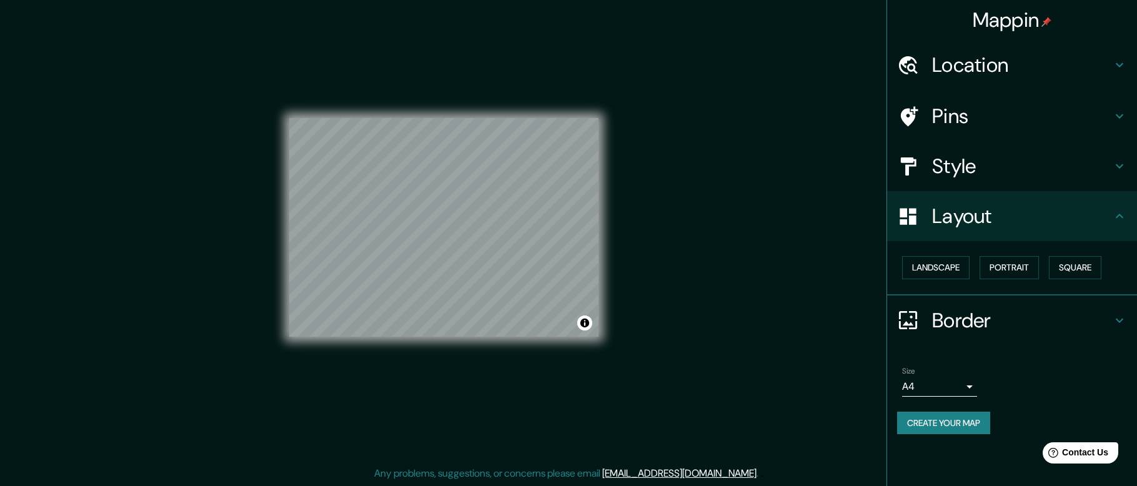
drag, startPoint x: 949, startPoint y: 167, endPoint x: 952, endPoint y: 174, distance: 7.5
click at [948, 167] on h4 "Style" at bounding box center [1022, 166] width 180 height 25
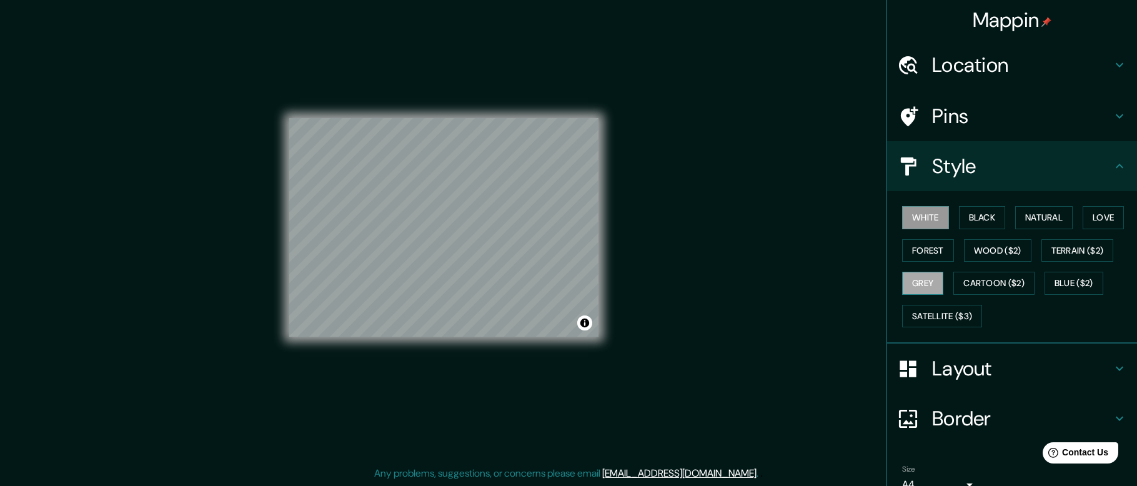
click at [928, 282] on button "Grey" at bounding box center [922, 283] width 41 height 23
click at [924, 255] on button "Forest" at bounding box center [928, 250] width 52 height 23
click at [923, 287] on button "Grey" at bounding box center [922, 283] width 41 height 23
click at [1034, 221] on button "Natural" at bounding box center [1043, 216] width 57 height 23
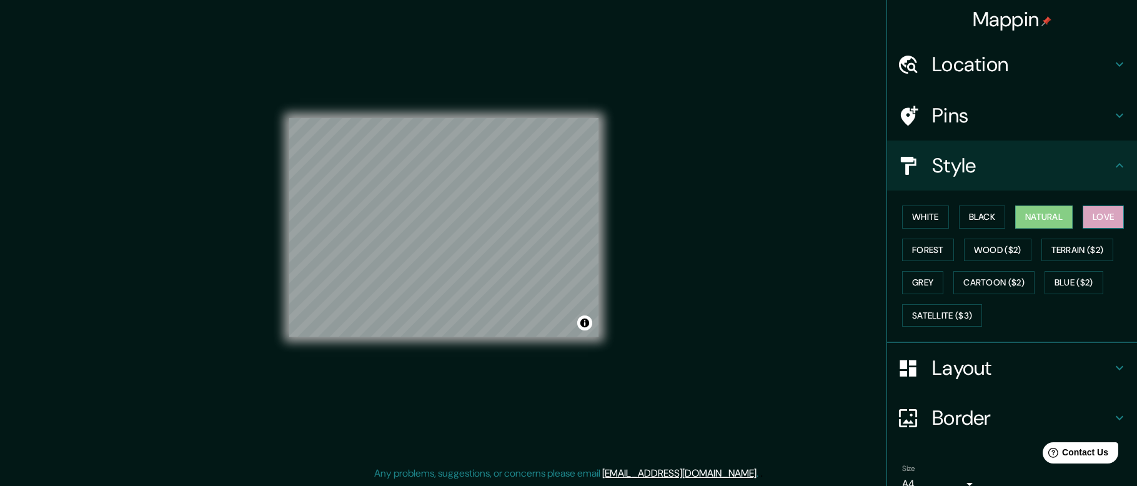
click at [1124, 219] on button "Love" at bounding box center [1102, 216] width 41 height 23
click at [977, 224] on button "Black" at bounding box center [982, 216] width 47 height 23
click at [920, 226] on button "White" at bounding box center [925, 216] width 47 height 23
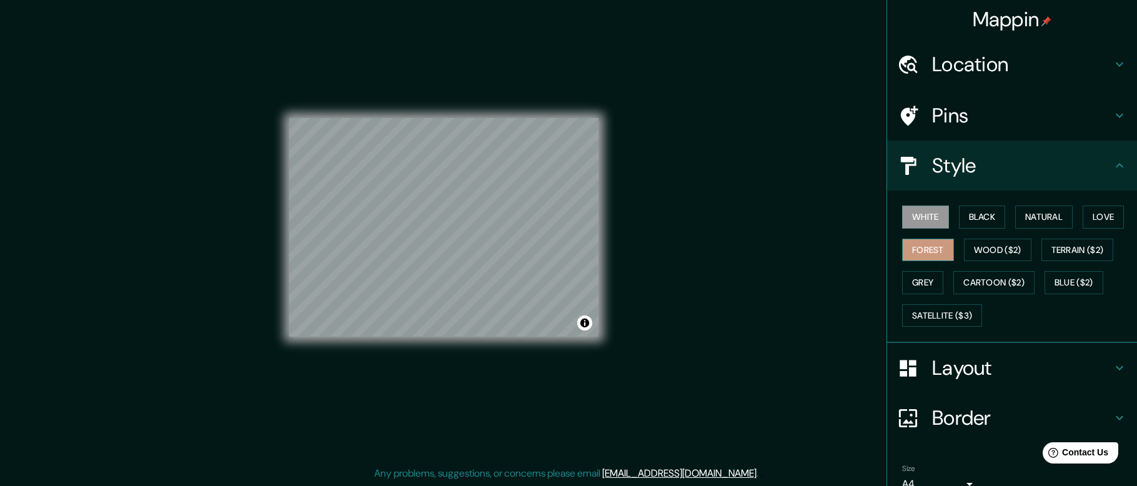
click at [922, 245] on button "Forest" at bounding box center [928, 250] width 52 height 23
click at [977, 219] on button "Black" at bounding box center [982, 216] width 47 height 23
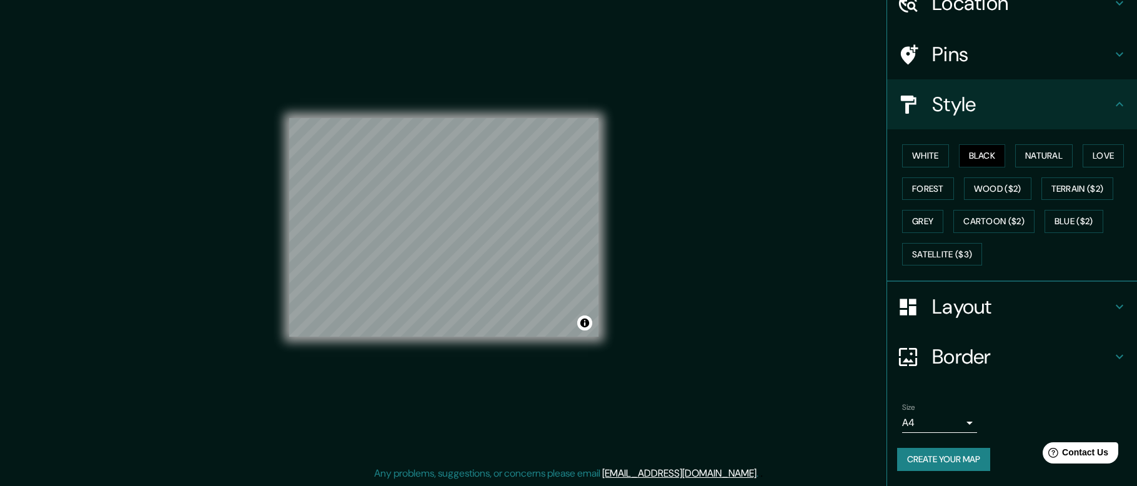
click at [964, 460] on button "Create your map" at bounding box center [943, 459] width 93 height 23
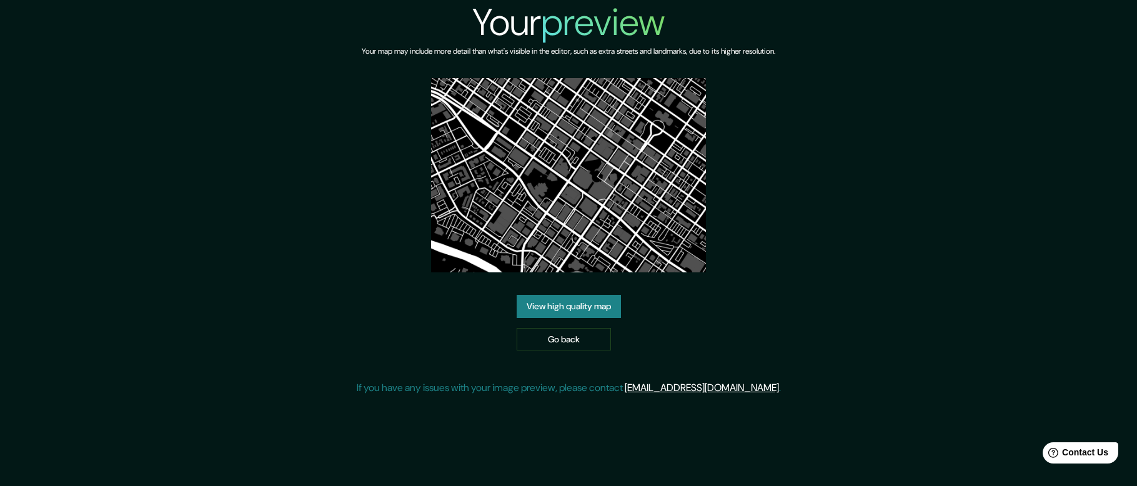
drag, startPoint x: 593, startPoint y: 200, endPoint x: 595, endPoint y: 192, distance: 7.7
click at [593, 200] on img at bounding box center [568, 175] width 275 height 194
click at [582, 306] on link "View high quality map" at bounding box center [568, 306] width 104 height 23
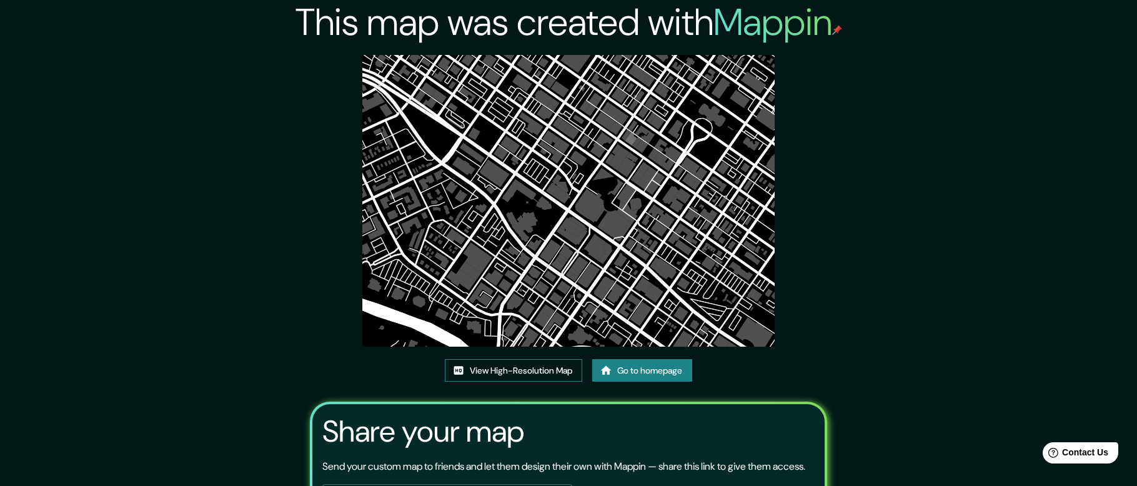
click at [550, 370] on link "View High-Resolution Map" at bounding box center [513, 370] width 137 height 23
